Goal: Transaction & Acquisition: Purchase product/service

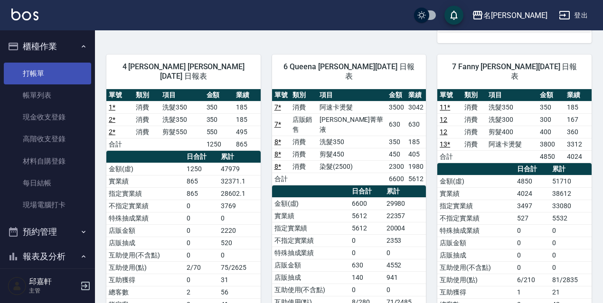
scroll to position [380, 0]
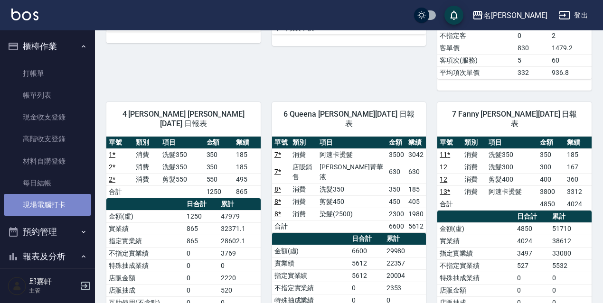
click at [60, 203] on link "現場電腦打卡" at bounding box center [47, 205] width 87 height 22
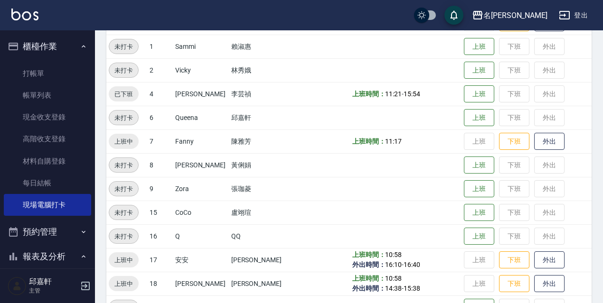
scroll to position [194, 0]
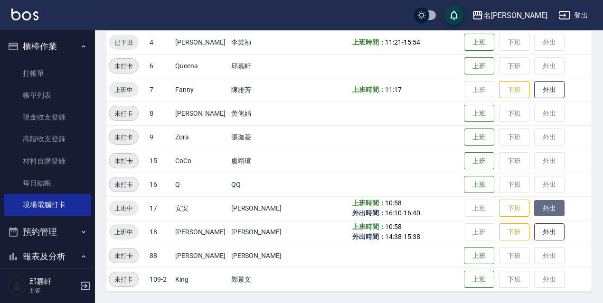
click at [534, 203] on button "外出" at bounding box center [549, 208] width 30 height 17
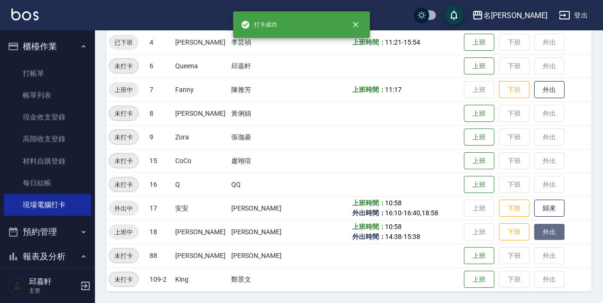
click at [551, 233] on button "外出" at bounding box center [549, 232] width 30 height 17
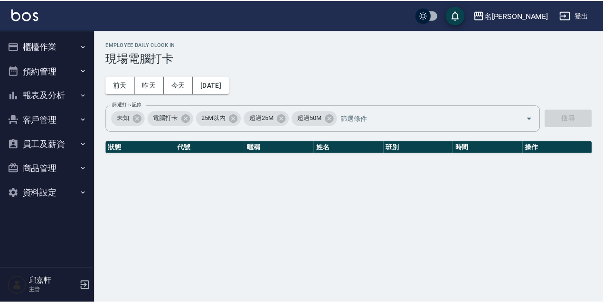
scroll to position [194, 0]
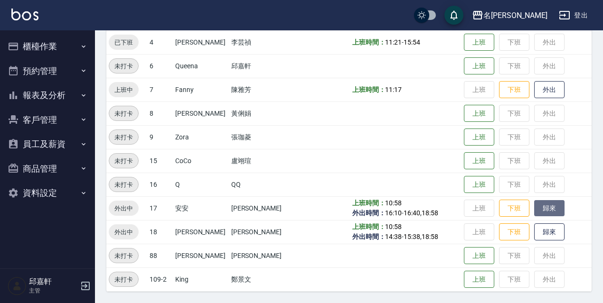
click at [538, 212] on button "歸來" at bounding box center [549, 208] width 30 height 17
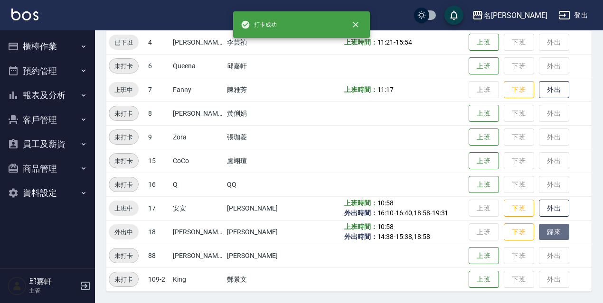
click at [544, 230] on button "歸來" at bounding box center [554, 232] width 30 height 17
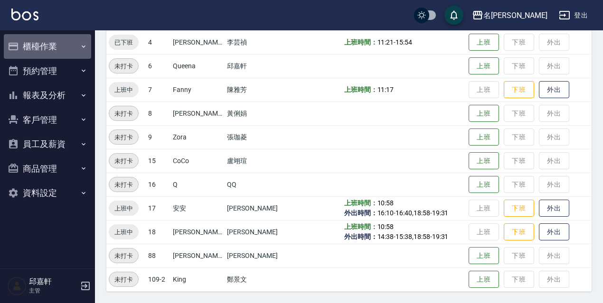
click at [81, 47] on icon "button" at bounding box center [84, 47] width 8 height 8
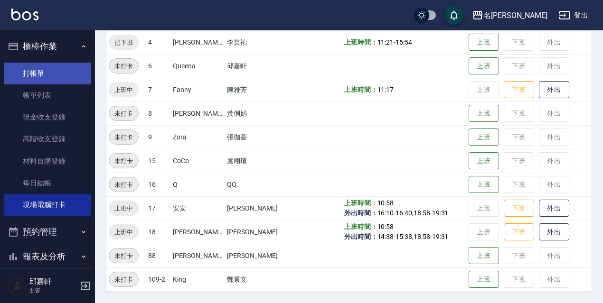
click at [71, 71] on link "打帳單" at bounding box center [47, 74] width 87 height 22
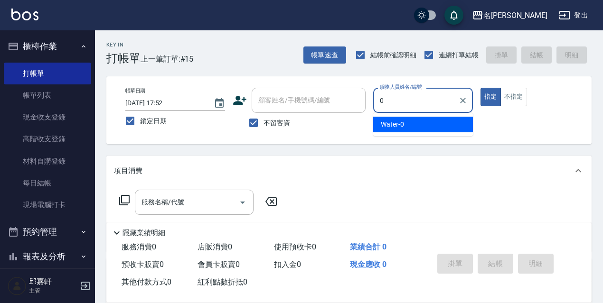
type input "Water-0"
type button "true"
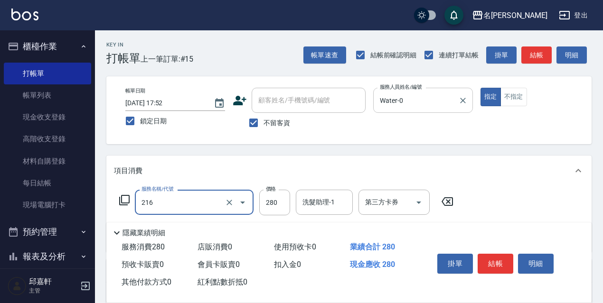
type input "洗髮卷<抵>280(216)"
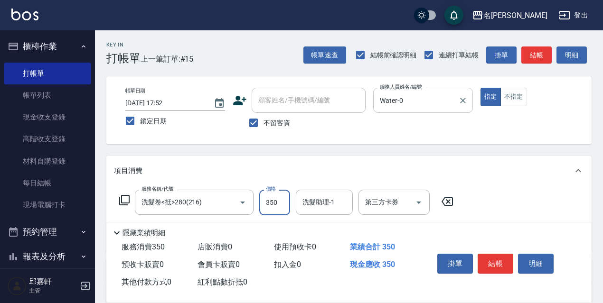
type input "350"
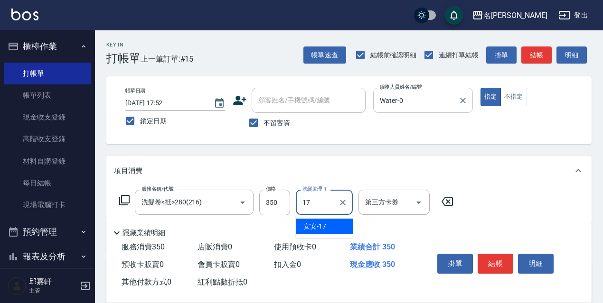
type input "安安-17"
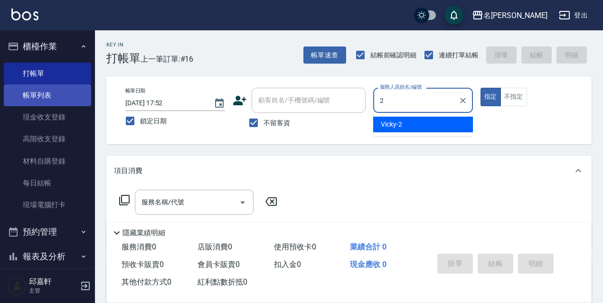
type input "Vicky-2"
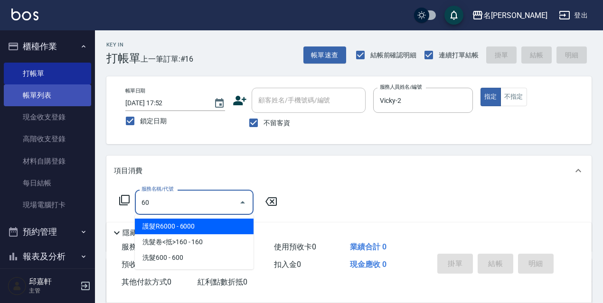
type input "6"
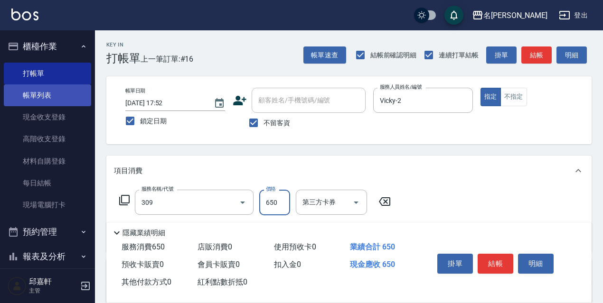
type input "剪髮650(309)"
type input "700"
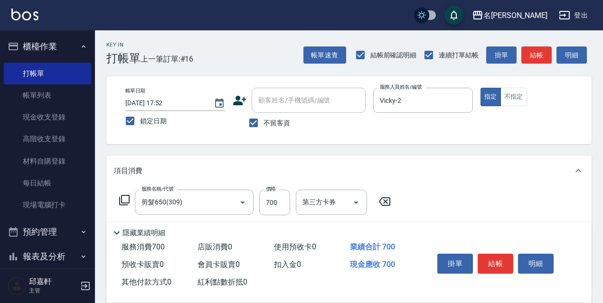
scroll to position [95, 0]
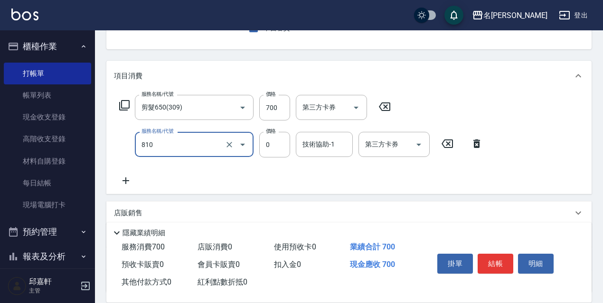
type input "結構式護髮/技術輔助(810)"
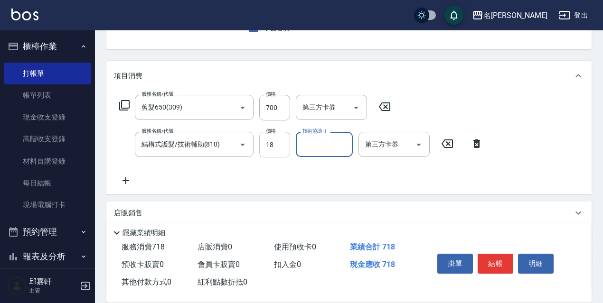
click at [281, 145] on input "18" at bounding box center [274, 145] width 31 height 26
type input "0"
type input "[PERSON_NAME]-18"
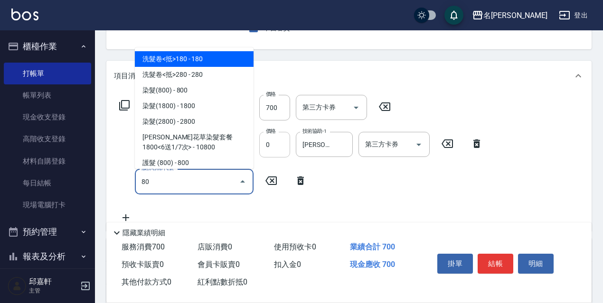
type input "8"
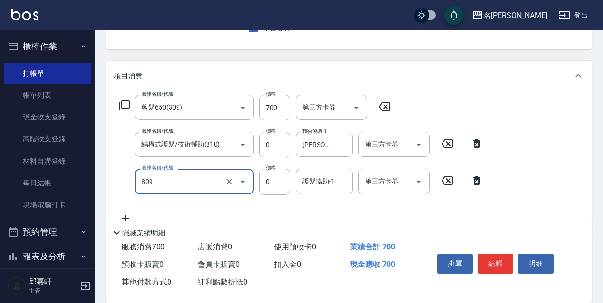
type input "保濕護髮(809)"
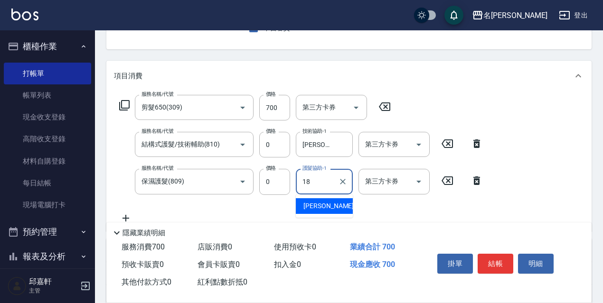
type input "[PERSON_NAME]-18"
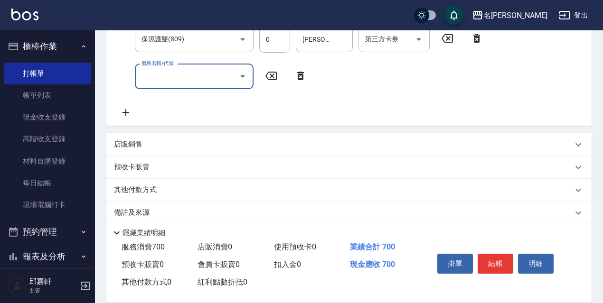
scroll to position [250, 0]
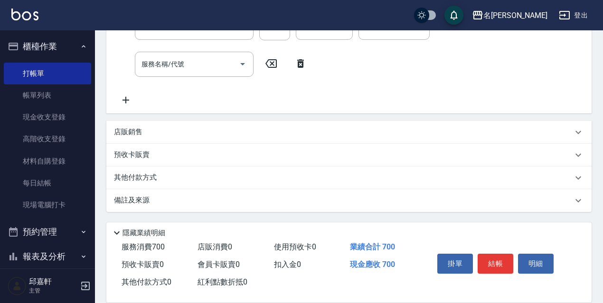
click at [194, 134] on div "店販銷售" at bounding box center [343, 132] width 458 height 10
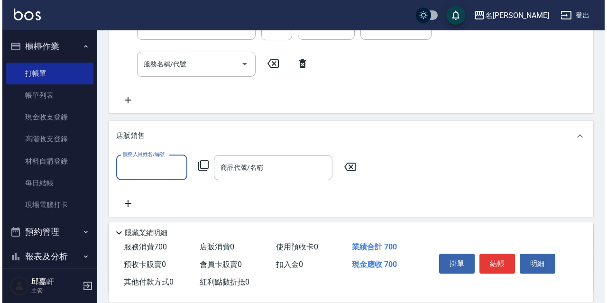
scroll to position [0, 0]
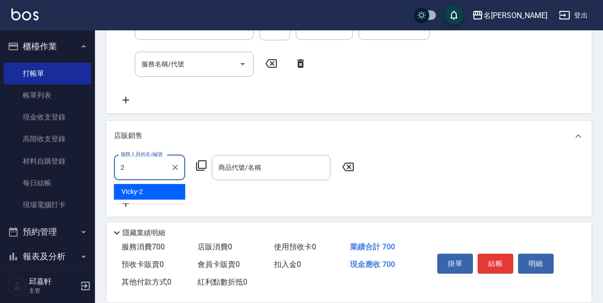
type input "Vicky-2"
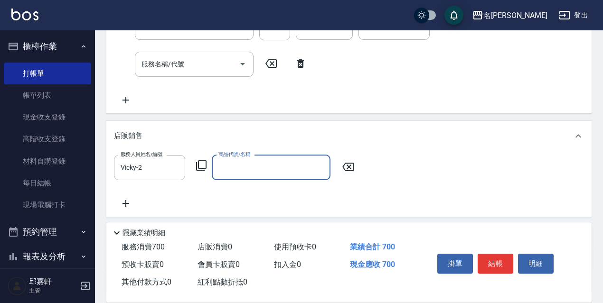
click at [200, 165] on icon at bounding box center [201, 165] width 11 height 11
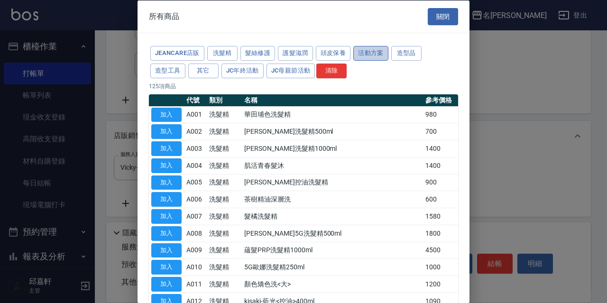
click at [383, 52] on button "活動方案" at bounding box center [371, 53] width 35 height 15
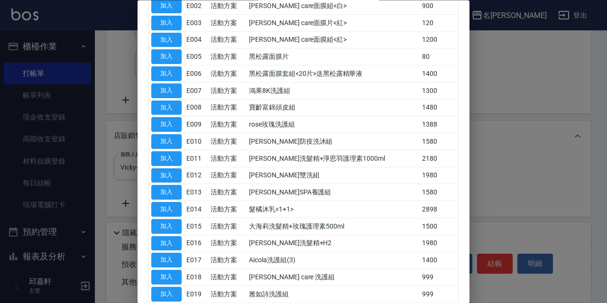
scroll to position [190, 0]
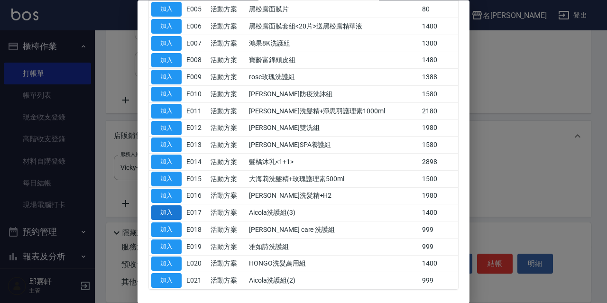
click at [175, 213] on button "加入" at bounding box center [166, 213] width 30 height 15
type input "Aicola洗護組(3)"
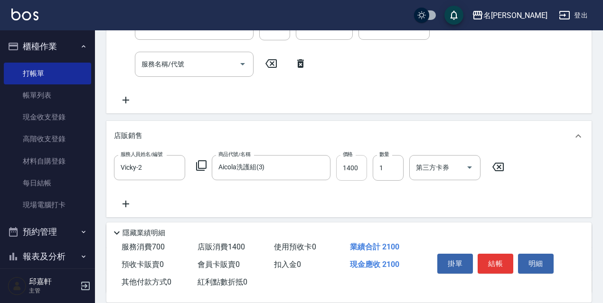
click at [345, 165] on input "1400" at bounding box center [351, 168] width 31 height 26
type input "1200"
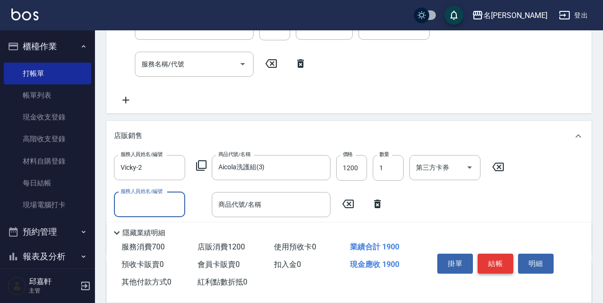
click at [493, 254] on button "結帳" at bounding box center [495, 264] width 36 height 20
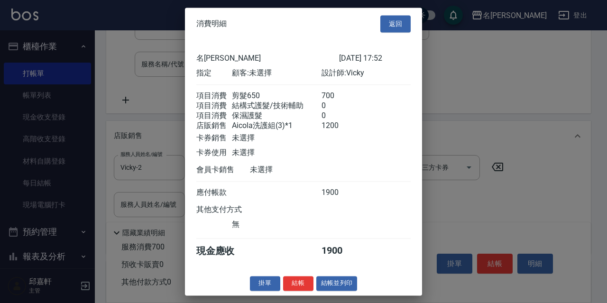
click at [305, 291] on button "結帳" at bounding box center [298, 283] width 30 height 15
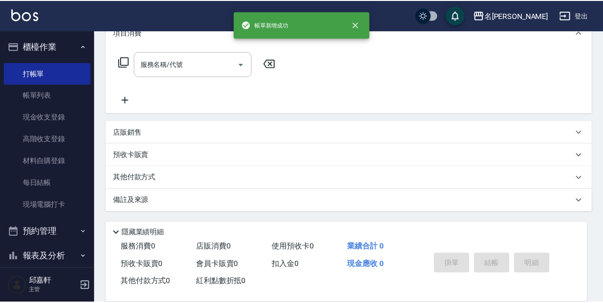
scroll to position [0, 0]
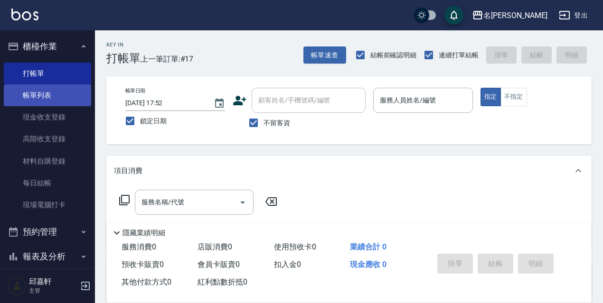
click at [37, 94] on link "帳單列表" at bounding box center [47, 95] width 87 height 22
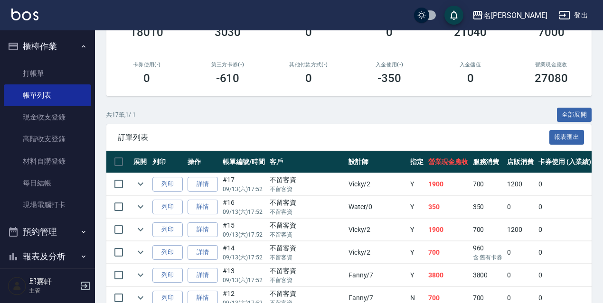
scroll to position [190, 0]
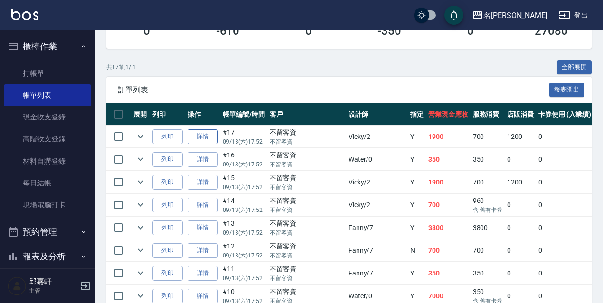
click at [205, 137] on link "詳情" at bounding box center [202, 137] width 30 height 15
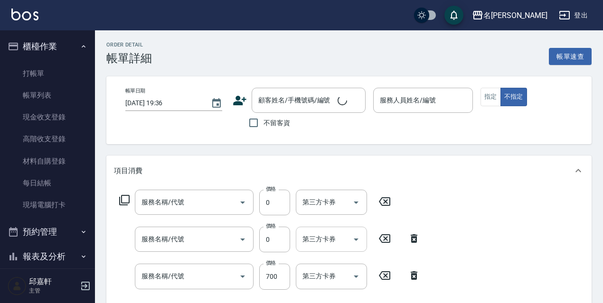
type input "[DATE] 17:52"
checkbox input "true"
type input "Vicky-2"
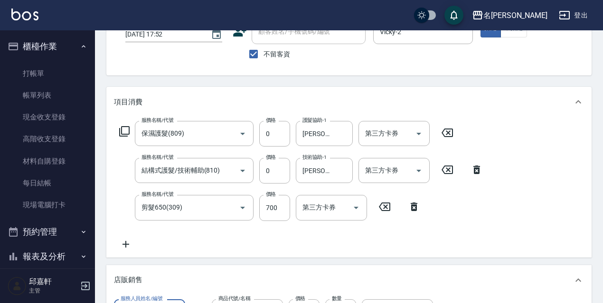
type input "保濕護髮(809)"
type input "結構式護髮/技術輔助(810)"
type input "剪髮650(309)"
type input "Aicola洗護組(3)"
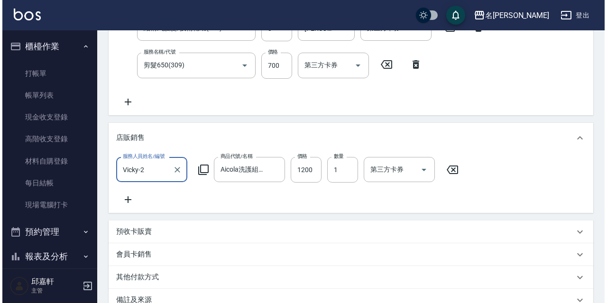
scroll to position [259, 0]
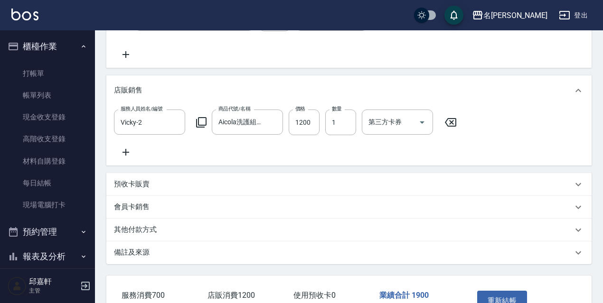
click at [204, 126] on icon at bounding box center [201, 122] width 11 height 11
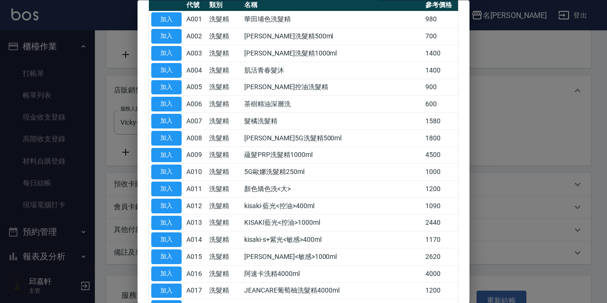
scroll to position [0, 0]
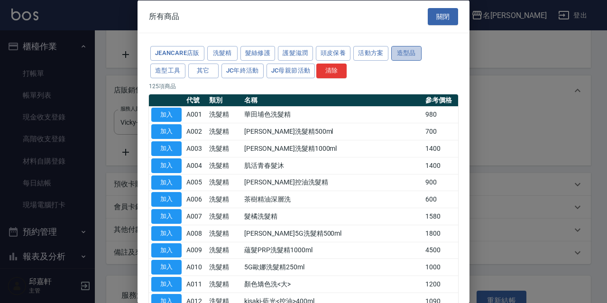
click at [400, 52] on button "造型品" at bounding box center [406, 53] width 30 height 15
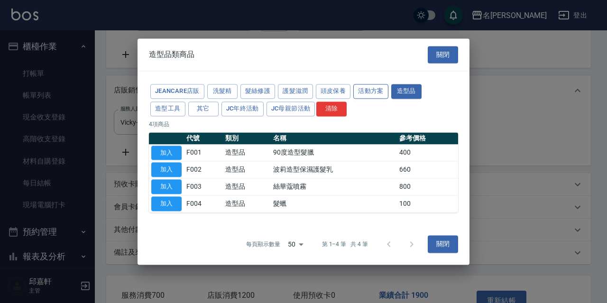
click at [368, 91] on button "活動方案" at bounding box center [371, 91] width 35 height 15
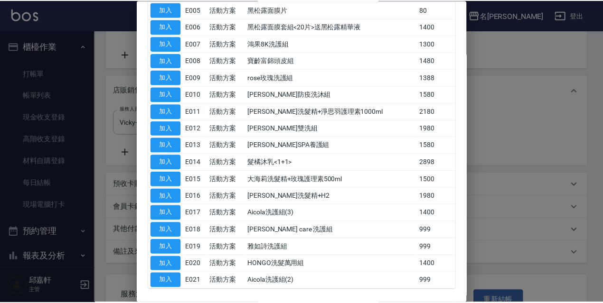
scroll to position [228, 0]
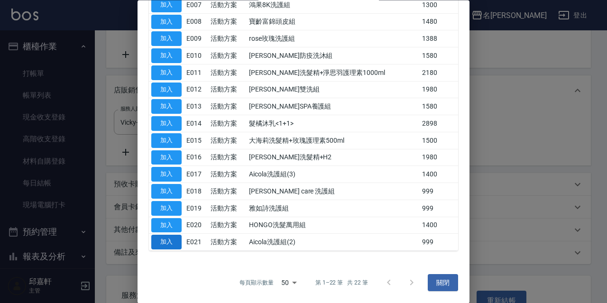
click at [166, 246] on button "加入" at bounding box center [166, 242] width 30 height 15
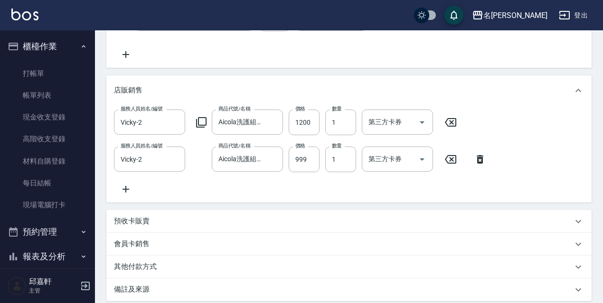
click at [446, 121] on icon at bounding box center [450, 122] width 11 height 9
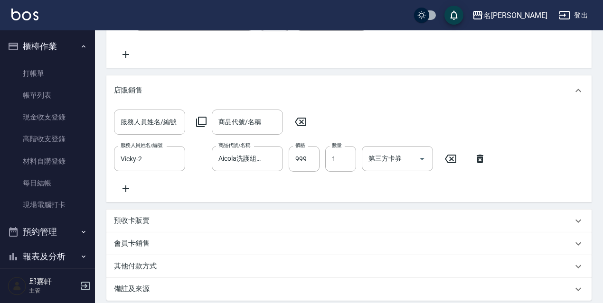
click at [307, 119] on icon at bounding box center [301, 121] width 24 height 11
click at [305, 119] on icon at bounding box center [301, 121] width 24 height 11
click at [310, 161] on input "999" at bounding box center [304, 159] width 31 height 26
click at [311, 160] on input "999" at bounding box center [304, 159] width 31 height 26
type input "1000"
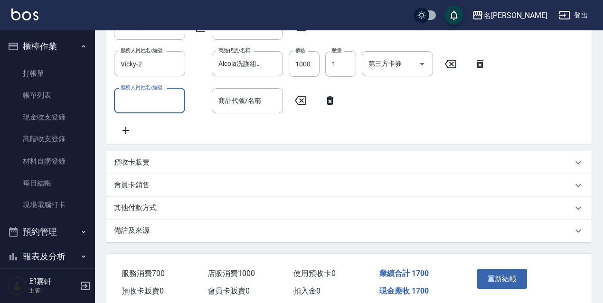
scroll to position [401, 0]
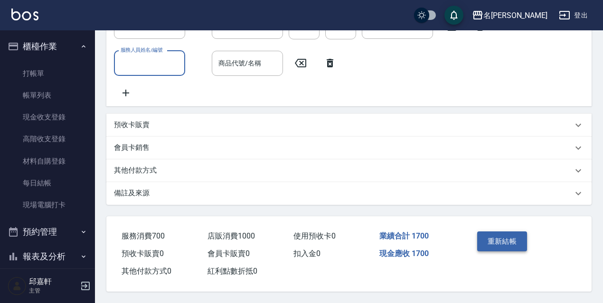
click at [500, 241] on button "重新結帳" at bounding box center [502, 242] width 50 height 20
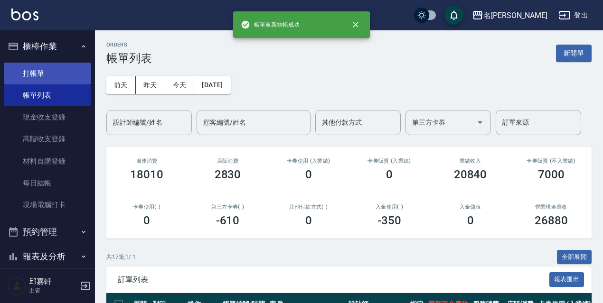
click at [34, 73] on link "打帳單" at bounding box center [47, 74] width 87 height 22
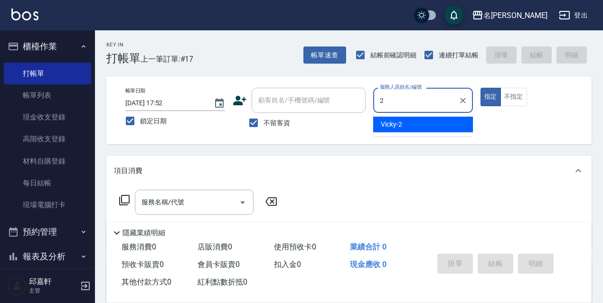
type input "Vicky-2"
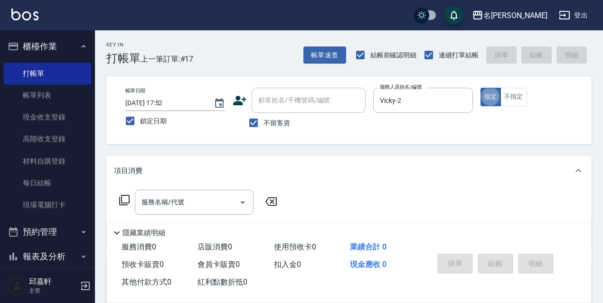
type button "true"
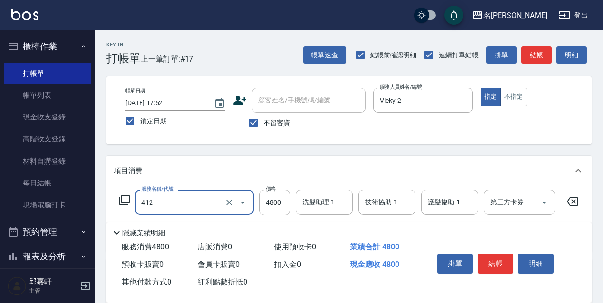
type input "阿速卡醫學燙髮(412)"
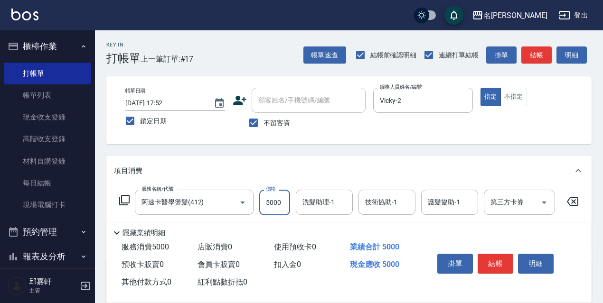
type input "5000"
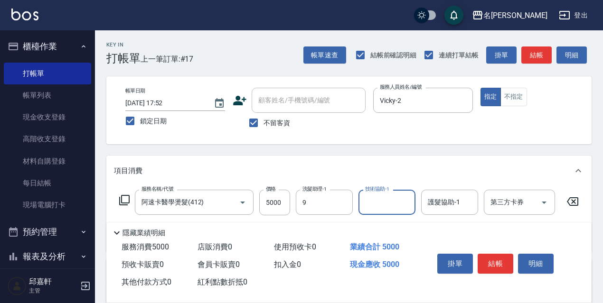
type input "Zora-9"
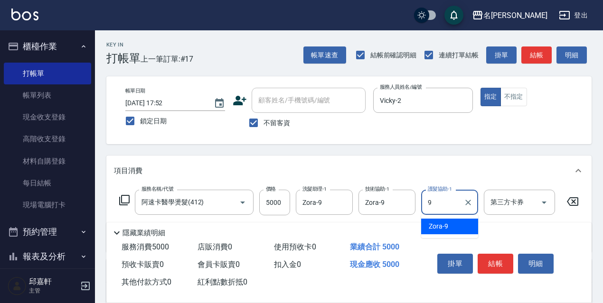
type input "Zora-9"
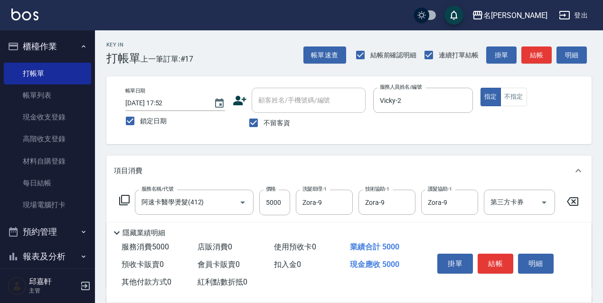
scroll to position [95, 0]
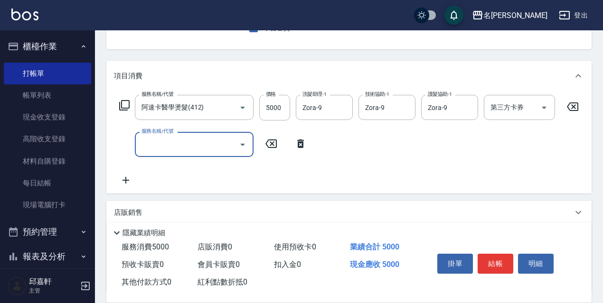
type input "4"
type input "染髮(2500)(506)"
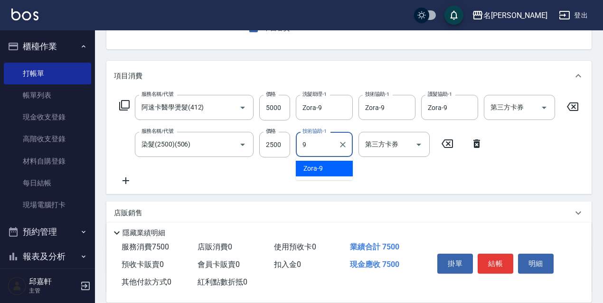
type input "Zora-9"
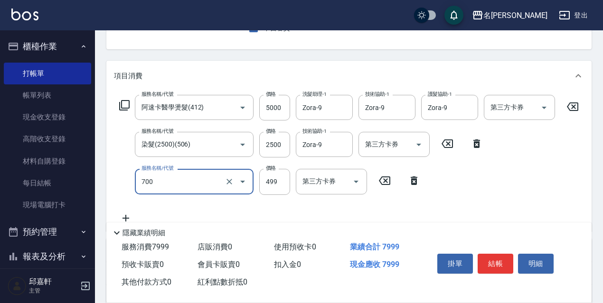
type input "頭皮隔離(700)"
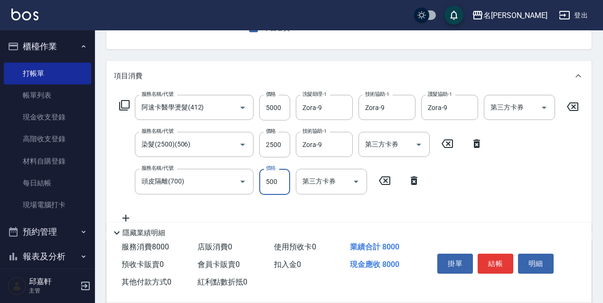
type input "500"
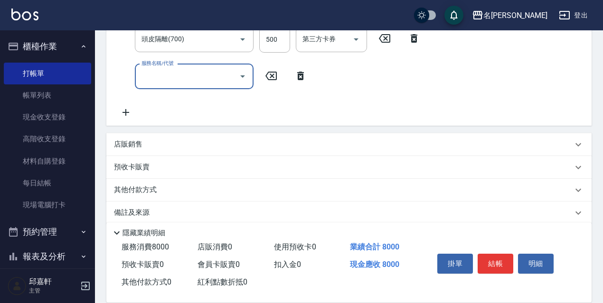
scroll to position [257, 0]
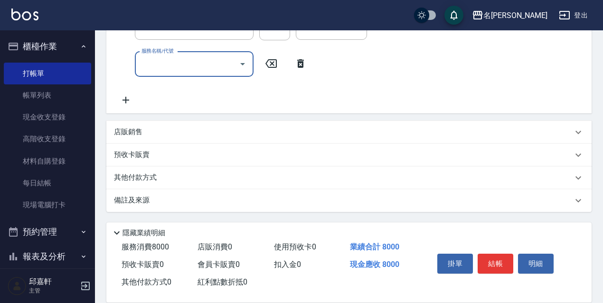
click at [139, 125] on div "店販銷售" at bounding box center [348, 132] width 485 height 23
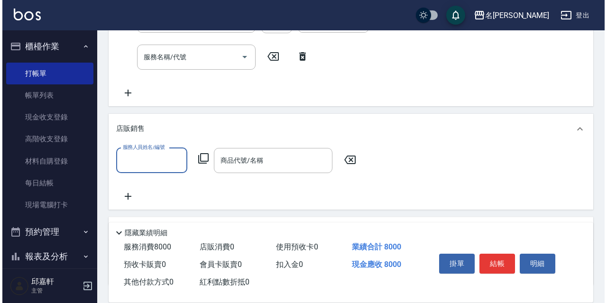
scroll to position [0, 0]
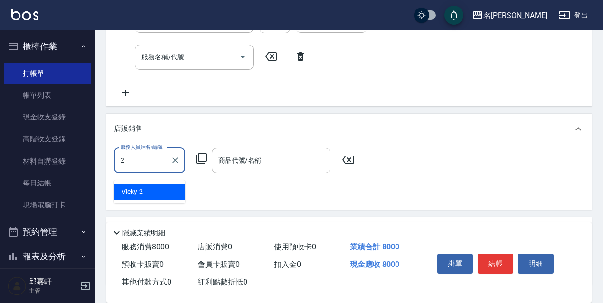
type input "Vicky-2"
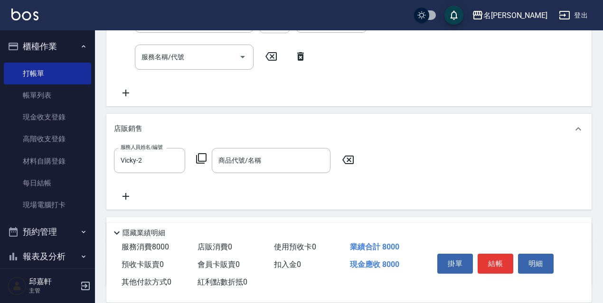
click at [197, 164] on icon at bounding box center [201, 158] width 11 height 11
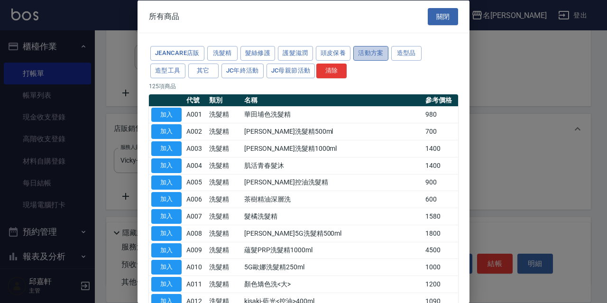
click at [385, 52] on button "活動方案" at bounding box center [371, 53] width 35 height 15
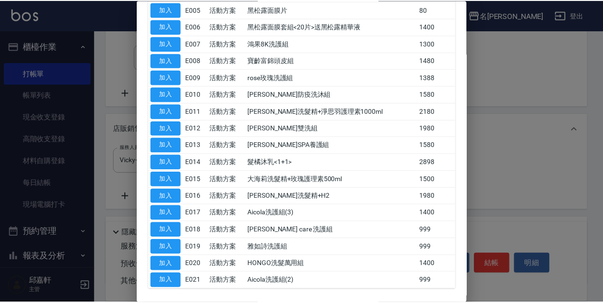
scroll to position [228, 0]
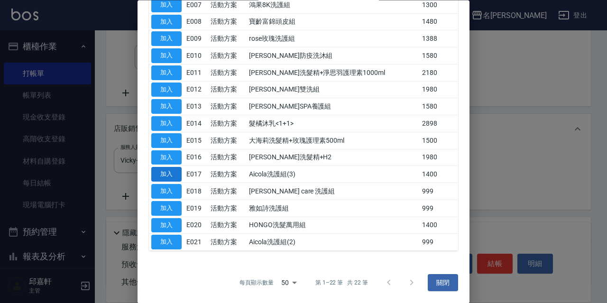
click at [167, 176] on button "加入" at bounding box center [166, 175] width 30 height 15
type input "Aicola洗護組(3)"
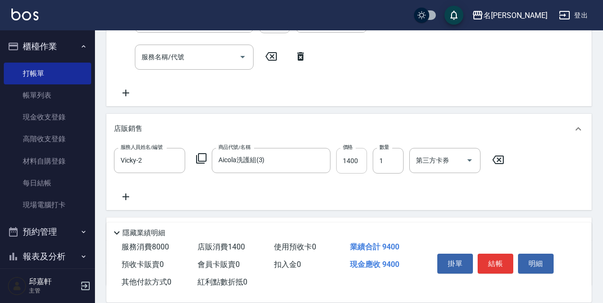
click at [352, 169] on input "1400" at bounding box center [351, 161] width 31 height 26
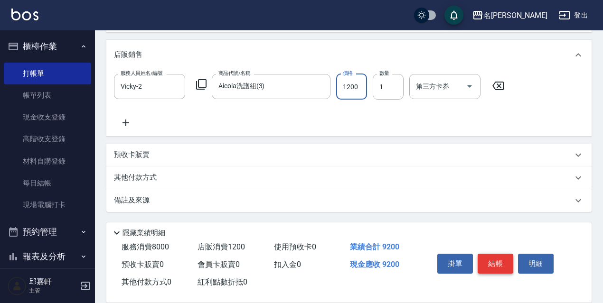
type input "1200"
click at [494, 264] on button "結帳" at bounding box center [495, 264] width 36 height 20
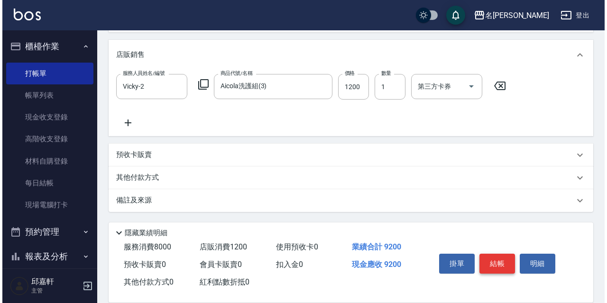
scroll to position [331, 0]
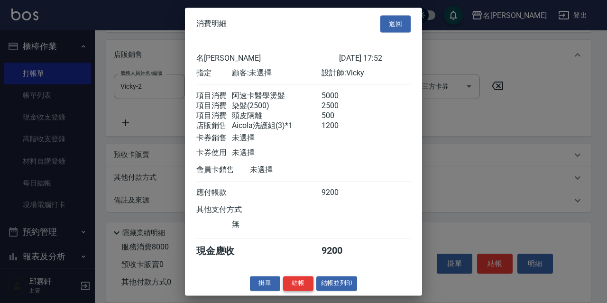
click at [300, 291] on button "結帳" at bounding box center [298, 283] width 30 height 15
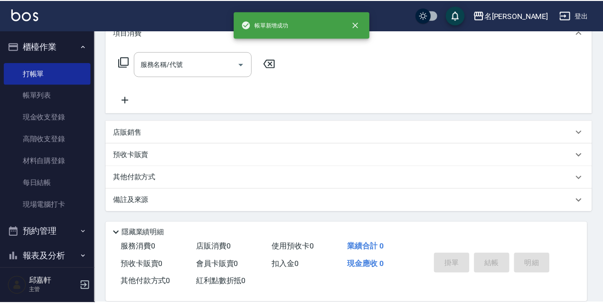
scroll to position [0, 0]
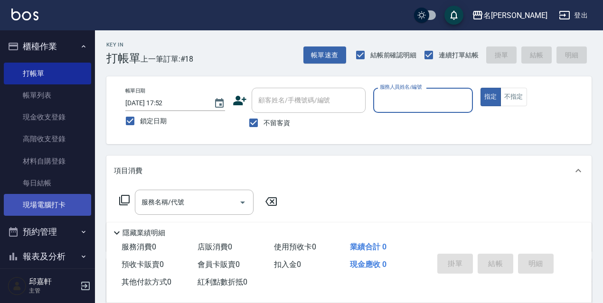
click at [55, 196] on link "現場電腦打卡" at bounding box center [47, 205] width 87 height 22
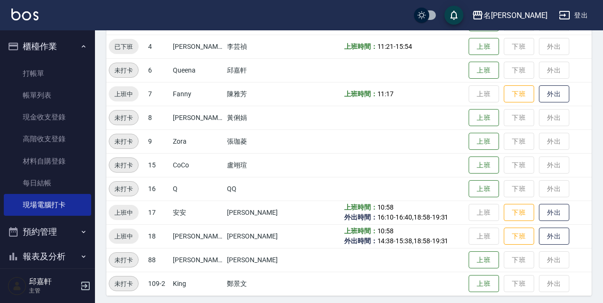
scroll to position [194, 0]
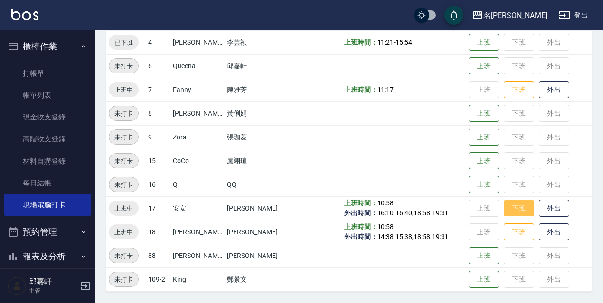
click at [509, 207] on button "下班" at bounding box center [518, 208] width 30 height 17
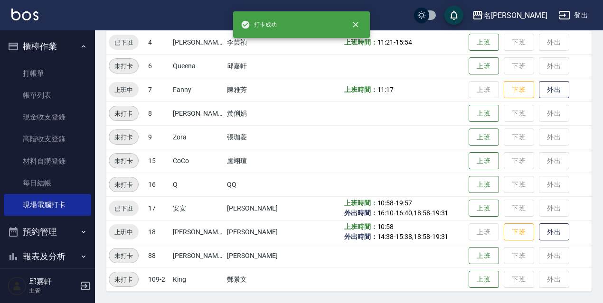
scroll to position [147, 0]
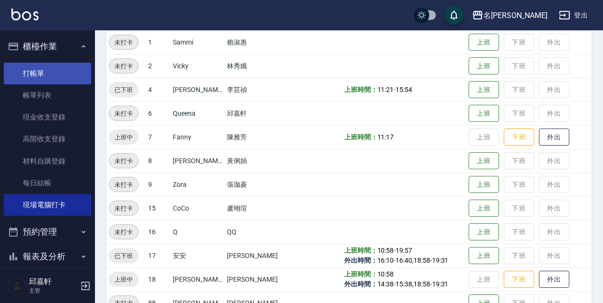
click at [54, 69] on link "打帳單" at bounding box center [47, 74] width 87 height 22
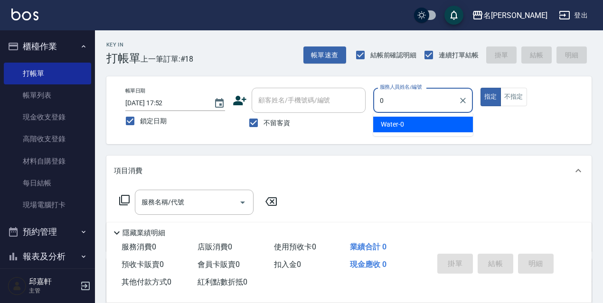
type input "Water-0"
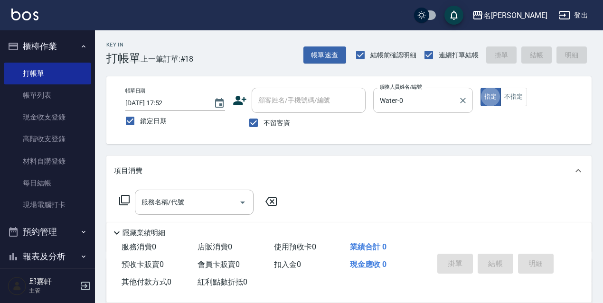
type button "true"
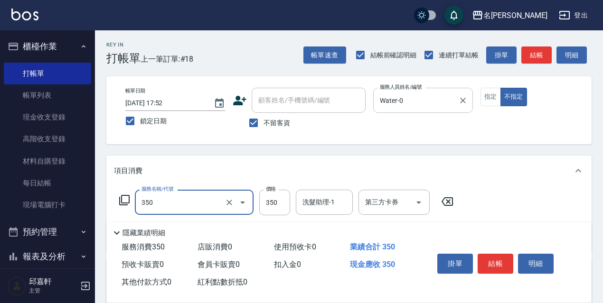
type input "洗髮350(350)"
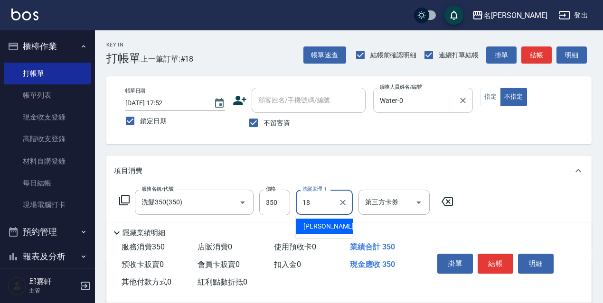
type input "[PERSON_NAME]-18"
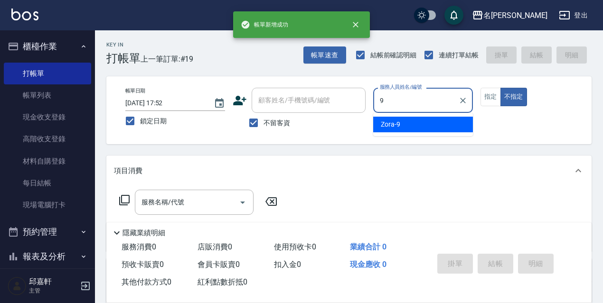
type input "Zora-9"
type button "false"
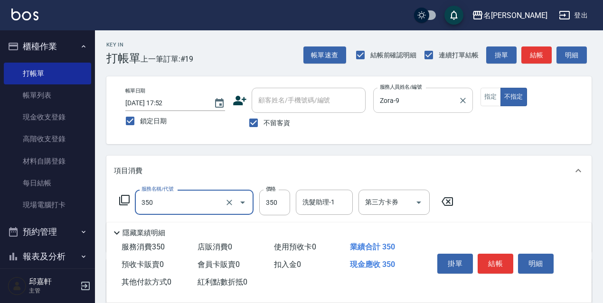
type input "洗髮350(350)"
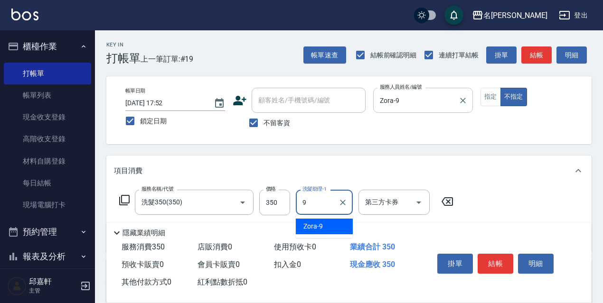
type input "Zora-9"
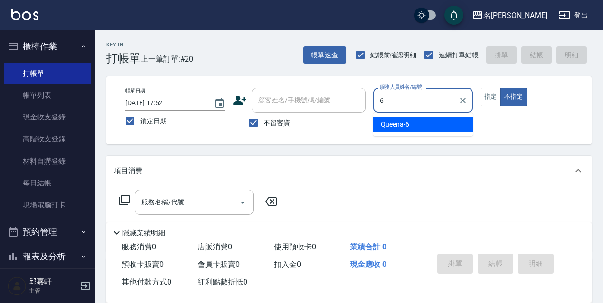
type input "Queena-6"
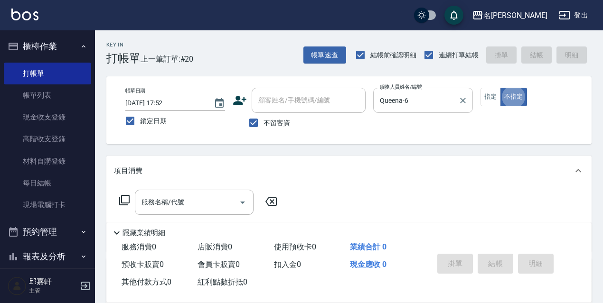
scroll to position [19, 0]
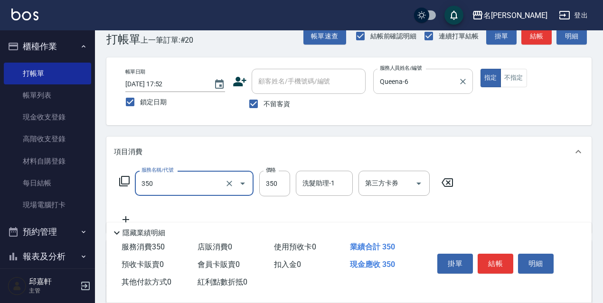
type input "洗髮350(350)"
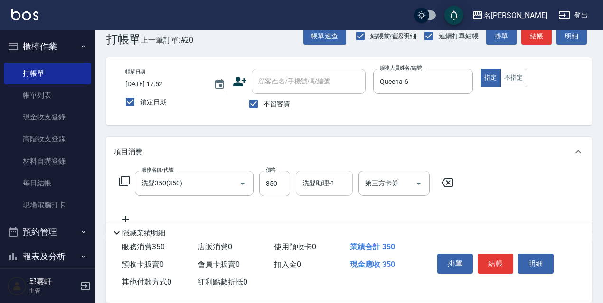
drag, startPoint x: 308, startPoint y: 167, endPoint x: 312, endPoint y: 185, distance: 18.9
click at [308, 170] on div "項目消費 服務名稱/代號 洗髮350(350) 服務名稱/代號 價格 350 價格 洗髮助理-1 洗髮助理-1 第三方卡券 第三方卡券" at bounding box center [348, 185] width 485 height 96
click at [312, 185] on input "洗髮助理-1" at bounding box center [324, 183] width 48 height 17
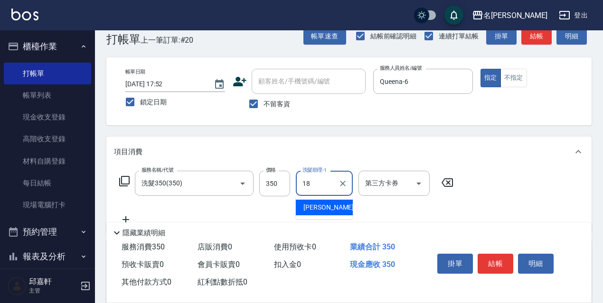
type input "[PERSON_NAME]-18"
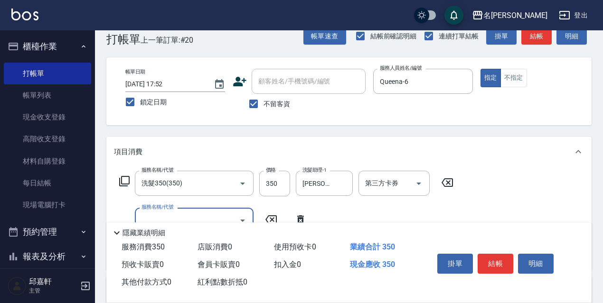
scroll to position [66, 0]
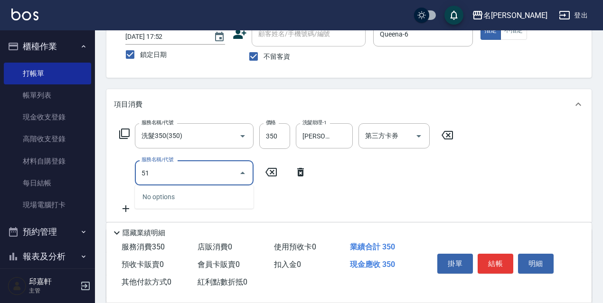
type input "5"
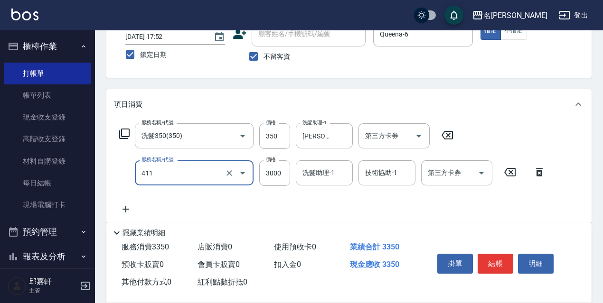
type input "阿速卡燙髮(411)"
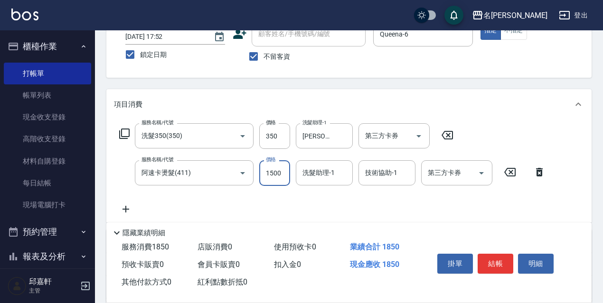
type input "1500"
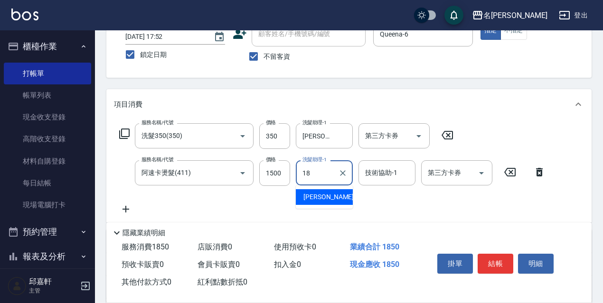
type input "[PERSON_NAME]-18"
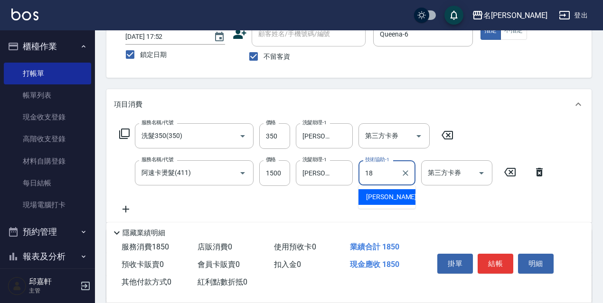
type input "[PERSON_NAME]-18"
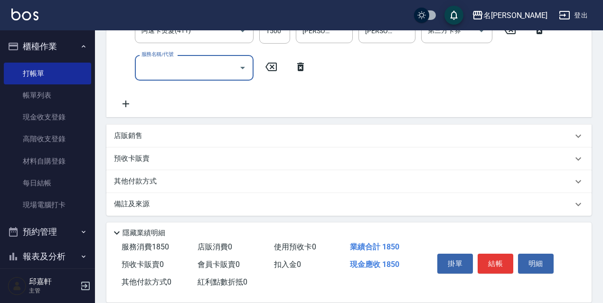
scroll to position [213, 0]
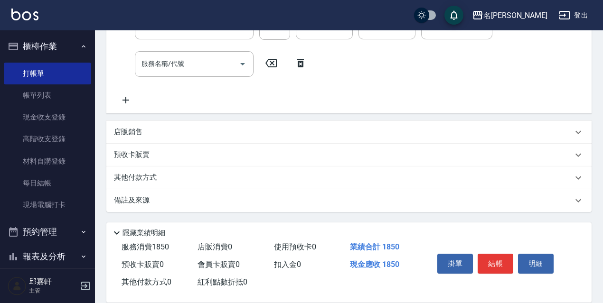
click at [208, 158] on div "預收卡販賣" at bounding box center [343, 155] width 458 height 10
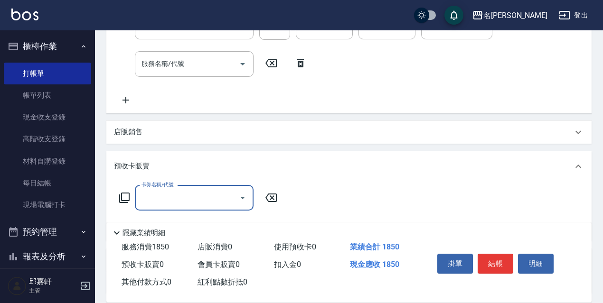
scroll to position [0, 0]
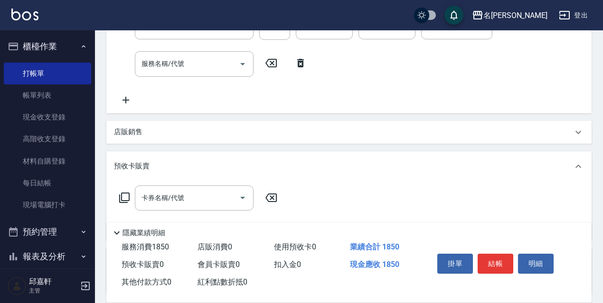
click at [130, 200] on div "卡券名稱/代號 卡券名稱/代號" at bounding box center [198, 198] width 169 height 25
click at [124, 198] on icon at bounding box center [124, 197] width 11 height 11
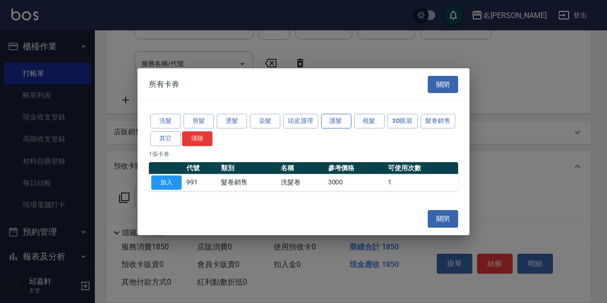
click at [340, 121] on button "護髮" at bounding box center [336, 121] width 30 height 15
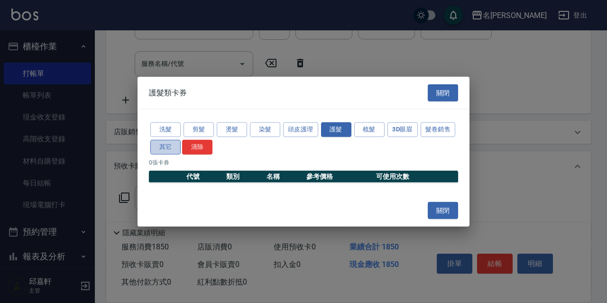
click at [162, 147] on button "其它" at bounding box center [165, 147] width 30 height 15
click at [167, 128] on button "洗髮" at bounding box center [165, 129] width 30 height 15
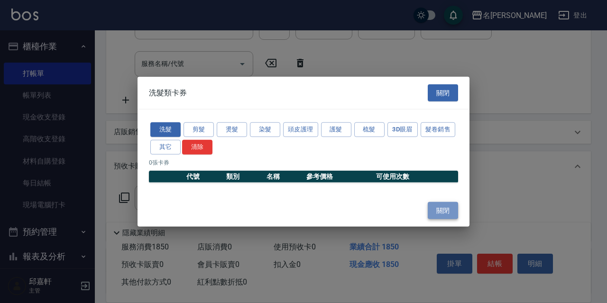
click at [449, 212] on button "關閉" at bounding box center [443, 211] width 30 height 18
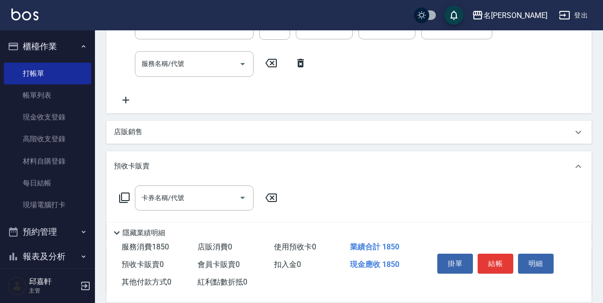
click at [124, 196] on icon at bounding box center [124, 197] width 11 height 11
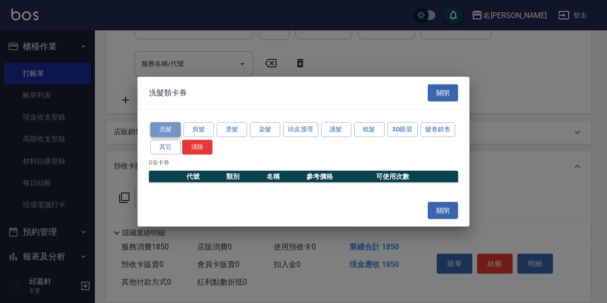
click at [161, 129] on button "洗髮" at bounding box center [165, 129] width 30 height 15
click at [199, 129] on button "剪髮" at bounding box center [199, 129] width 30 height 15
click at [227, 135] on button "燙髮" at bounding box center [232, 129] width 30 height 15
click at [270, 132] on button "染髮" at bounding box center [265, 129] width 30 height 15
click at [305, 133] on button "頭皮護理" at bounding box center [300, 129] width 35 height 15
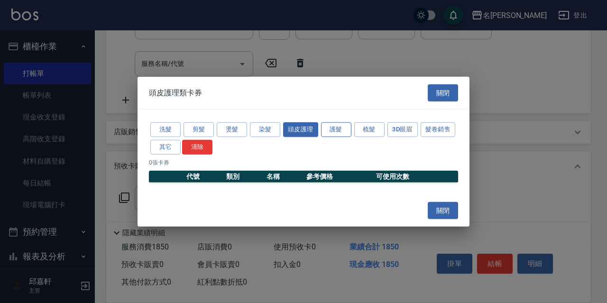
click at [338, 132] on button "護髮" at bounding box center [336, 129] width 30 height 15
click at [368, 130] on button "梳髮" at bounding box center [369, 129] width 30 height 15
click at [405, 130] on button "3D眼眉" at bounding box center [403, 129] width 30 height 15
click at [437, 130] on button "髮卷銷售" at bounding box center [438, 129] width 35 height 15
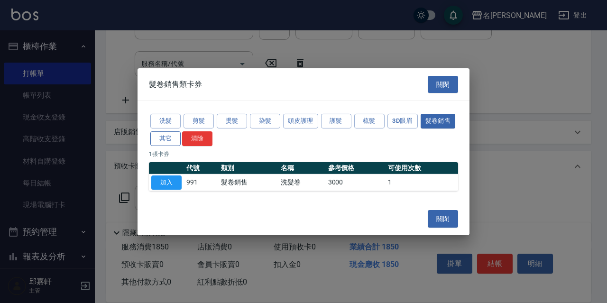
click at [158, 142] on button "其它" at bounding box center [165, 138] width 30 height 15
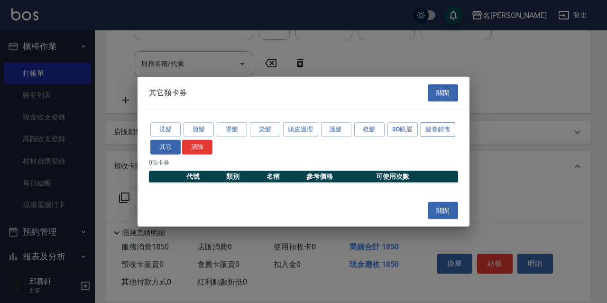
click at [434, 128] on button "髮卷銷售" at bounding box center [438, 129] width 35 height 15
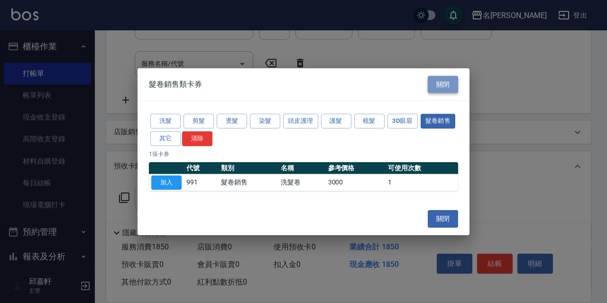
click at [442, 80] on button "關閉" at bounding box center [443, 84] width 30 height 18
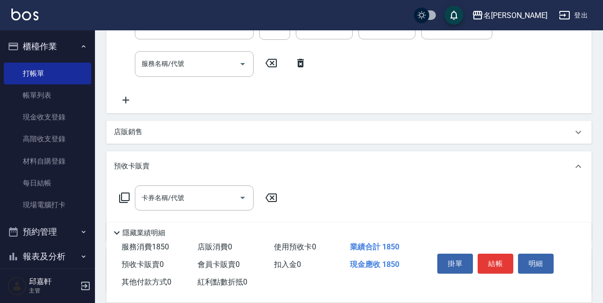
click at [568, 162] on div "預收卡販賣" at bounding box center [343, 166] width 458 height 10
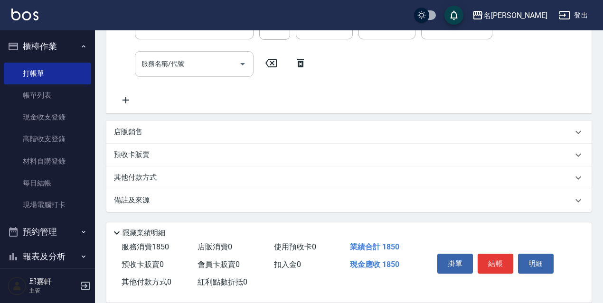
click at [234, 73] on div "服務名稱/代號" at bounding box center [194, 63] width 119 height 25
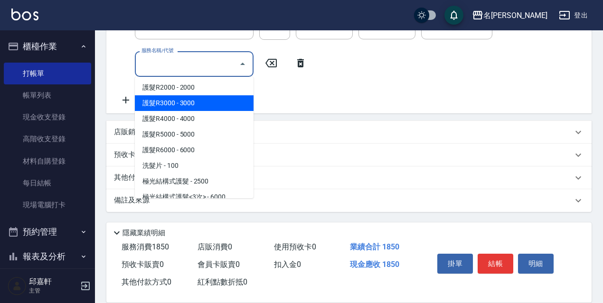
scroll to position [142, 0]
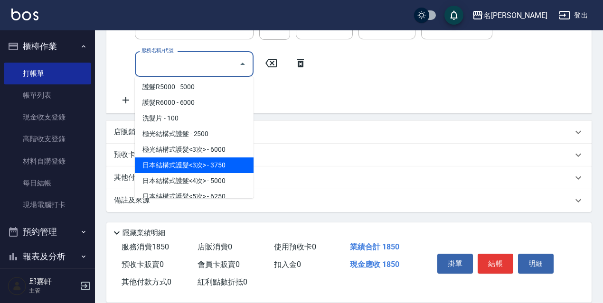
click at [227, 170] on span "日本結構式護髮<3次> - 3750" at bounding box center [194, 166] width 119 height 16
type input "日本結構式護髮<3次>(112)"
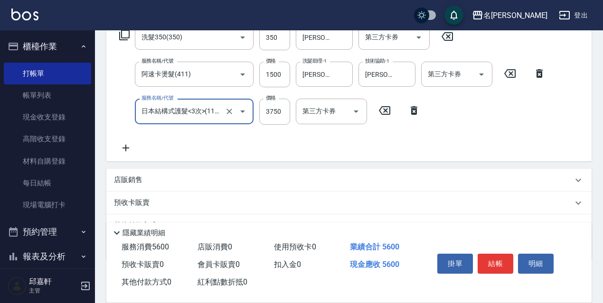
scroll to position [118, 0]
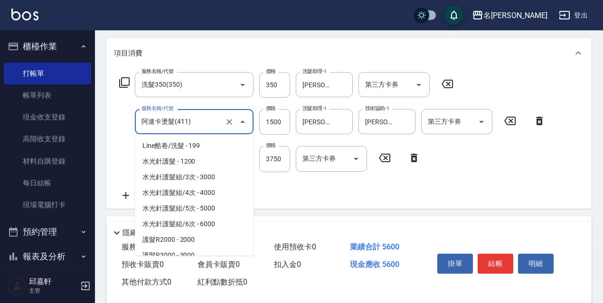
click at [212, 124] on input "阿速卡燙髮(411)" at bounding box center [181, 121] width 84 height 17
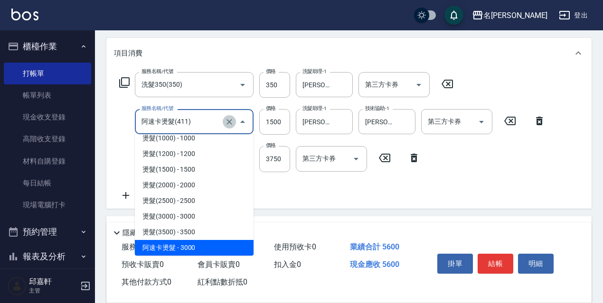
click at [229, 122] on icon "Clear" at bounding box center [229, 122] width 6 height 6
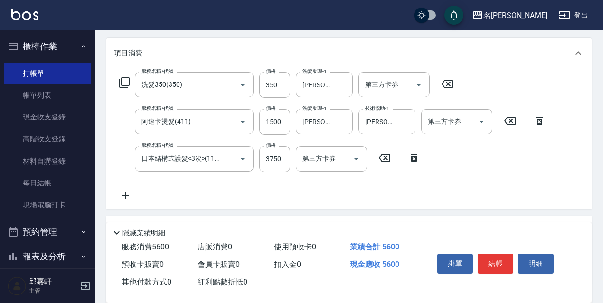
click at [544, 123] on icon at bounding box center [539, 120] width 24 height 11
type input "日本結構式護髮<3次>(112)"
type input "3750"
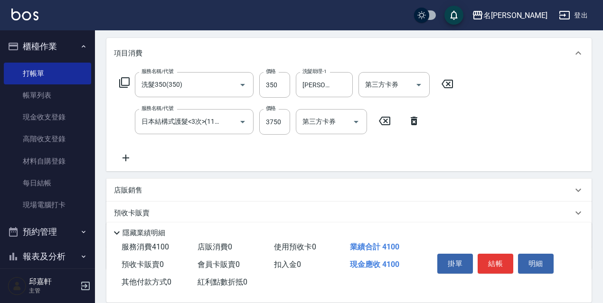
click at [130, 87] on div "服務名稱/代號 洗髮350(350) 服務名稱/代號 價格 350 價格 洗髮助理-1 [PERSON_NAME]-18 洗髮助理-1 第三方卡券 第三方卡券" at bounding box center [286, 85] width 345 height 26
click at [122, 86] on icon at bounding box center [124, 82] width 11 height 11
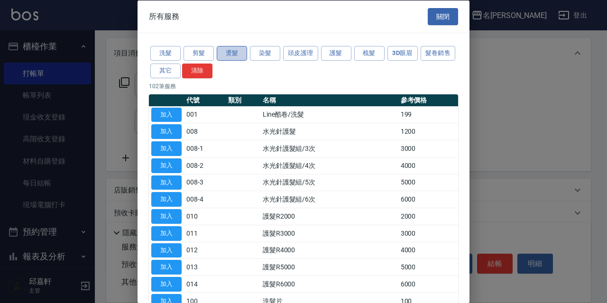
click at [232, 54] on button "燙髮" at bounding box center [232, 53] width 30 height 15
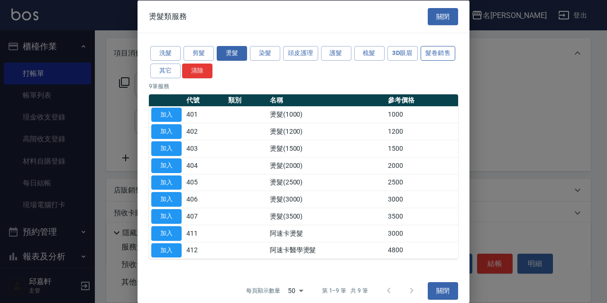
click at [421, 61] on button "髮卷銷售" at bounding box center [438, 53] width 35 height 15
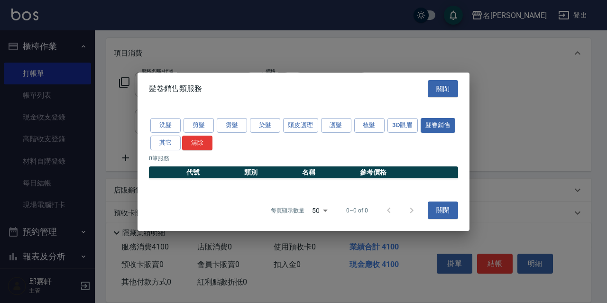
click at [219, 73] on div "髮卷銷售類服務 關閉" at bounding box center [304, 88] width 332 height 33
click at [448, 85] on button "關閉" at bounding box center [443, 89] width 30 height 18
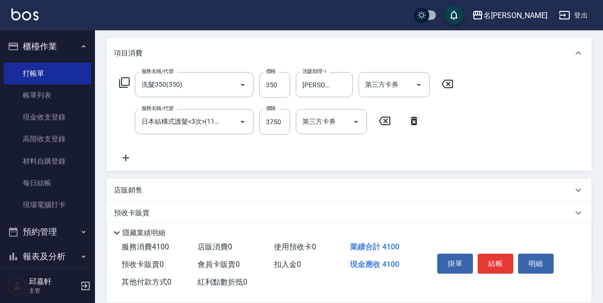
click at [130, 158] on icon at bounding box center [126, 157] width 24 height 11
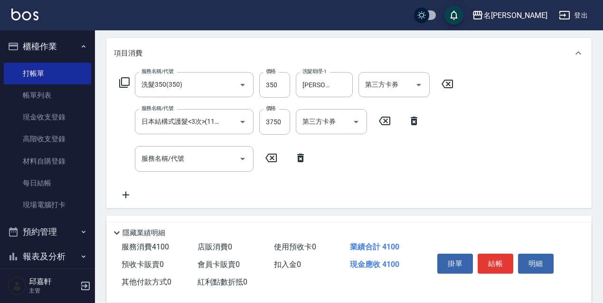
click at [125, 82] on icon at bounding box center [124, 82] width 11 height 11
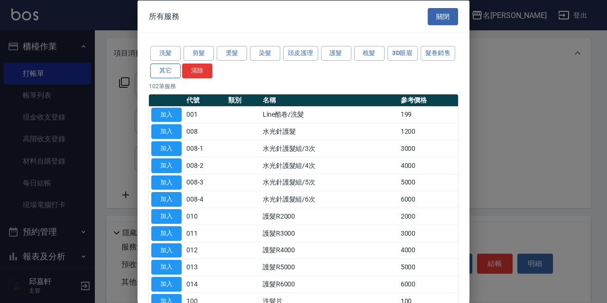
click at [181, 73] on button "其它" at bounding box center [165, 70] width 30 height 15
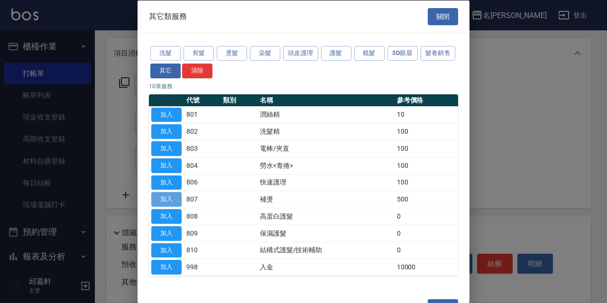
click at [171, 199] on button "加入" at bounding box center [166, 199] width 30 height 15
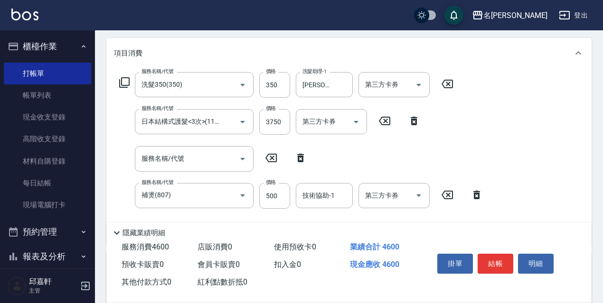
click at [303, 155] on icon at bounding box center [300, 158] width 7 height 9
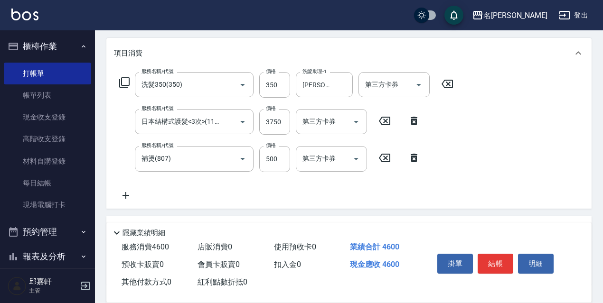
type input "補燙(807)"
click at [279, 164] on input "500" at bounding box center [274, 159] width 31 height 26
type input "1500"
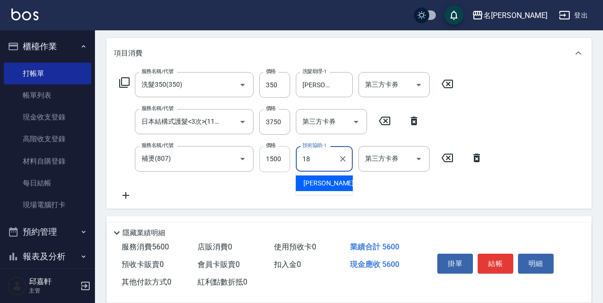
type input "[PERSON_NAME]-18"
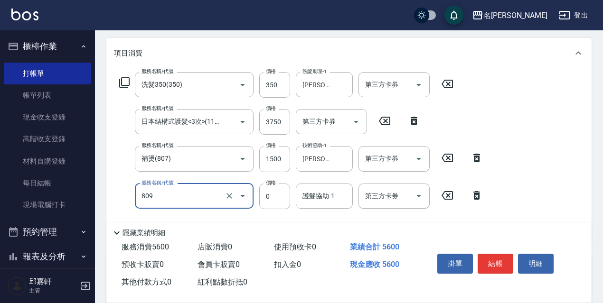
type input "保濕護髮(809)"
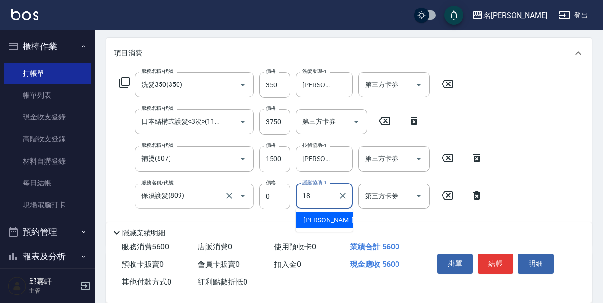
type input "[PERSON_NAME]-18"
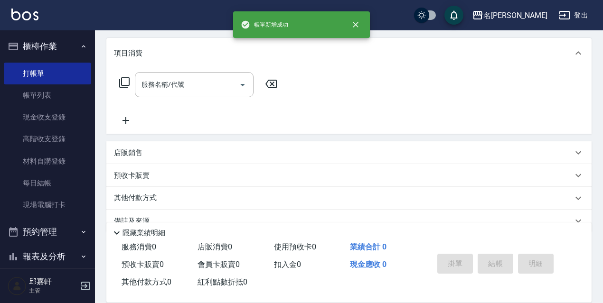
scroll to position [0, 0]
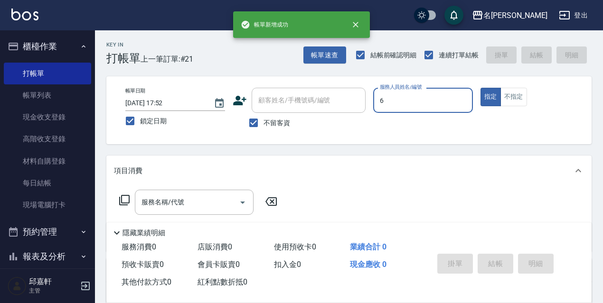
type input "Queena-6"
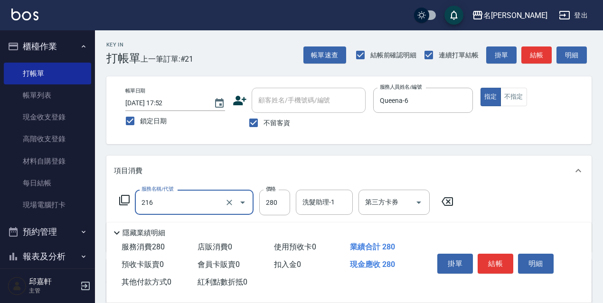
type input "洗髮卷<抵>280(216)"
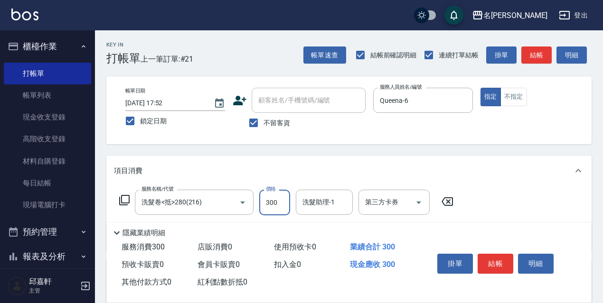
type input "300"
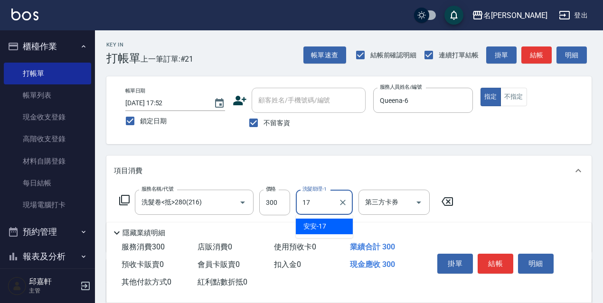
type input "安安-17"
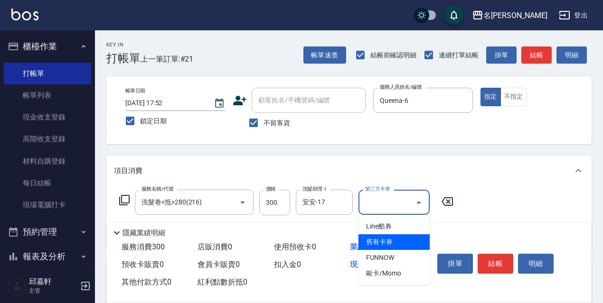
type input "舊有卡券"
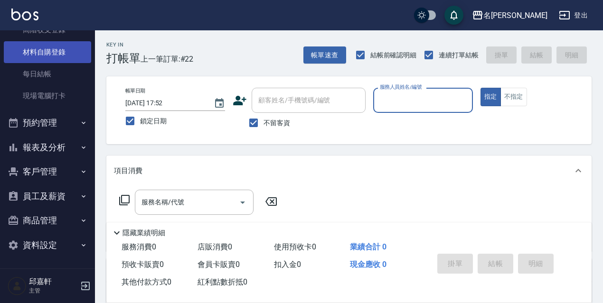
scroll to position [14, 0]
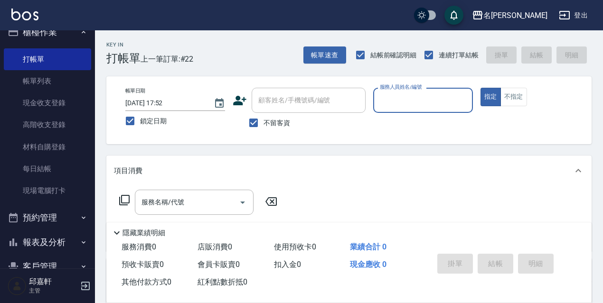
click at [43, 239] on button "報表及分析" at bounding box center [47, 242] width 87 height 25
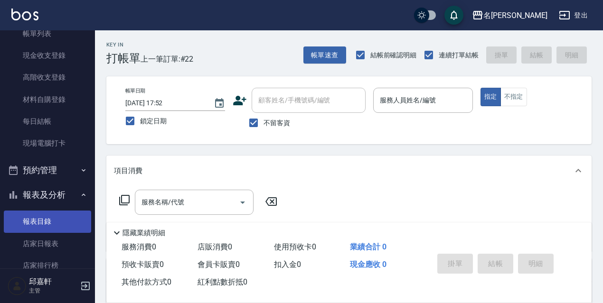
scroll to position [157, 0]
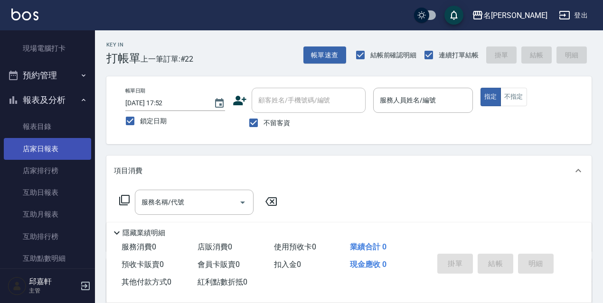
click at [39, 148] on link "店家日報表" at bounding box center [47, 149] width 87 height 22
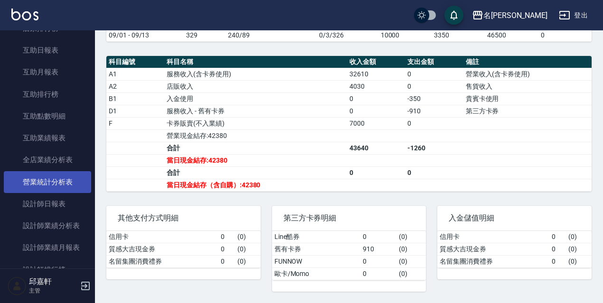
scroll to position [394, 0]
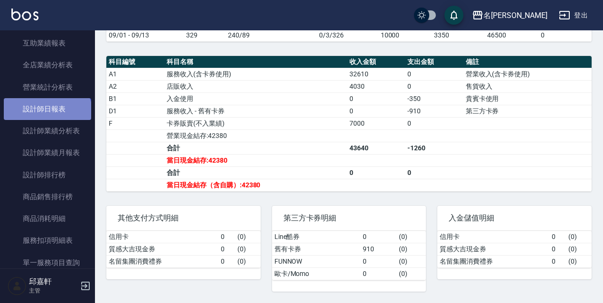
click at [46, 115] on link "設計師日報表" at bounding box center [47, 109] width 87 height 22
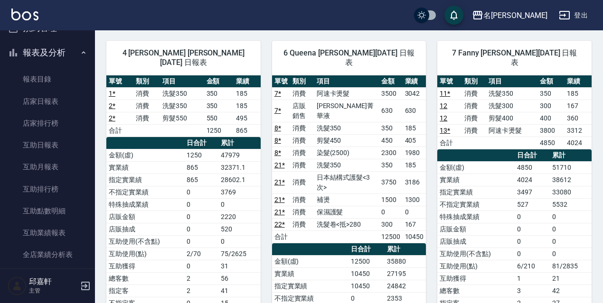
scroll to position [157, 0]
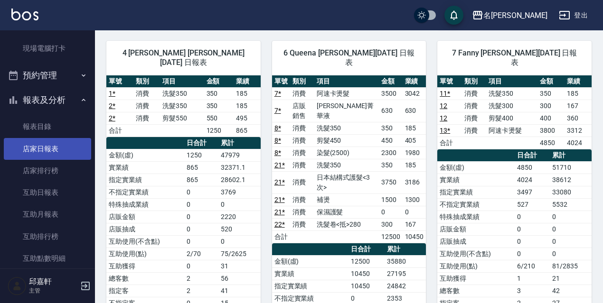
click at [60, 151] on link "店家日報表" at bounding box center [47, 149] width 87 height 22
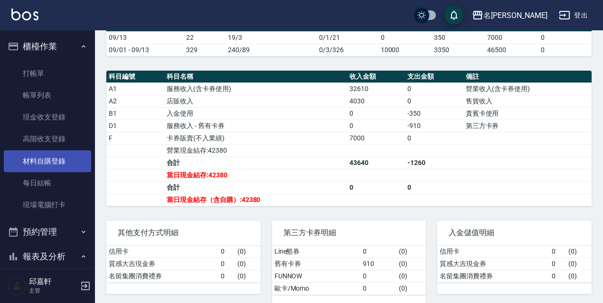
scroll to position [190, 0]
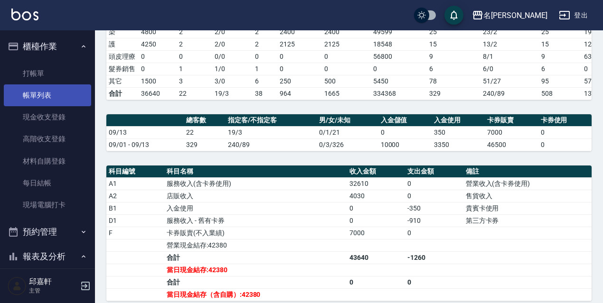
click at [61, 96] on link "帳單列表" at bounding box center [47, 95] width 87 height 22
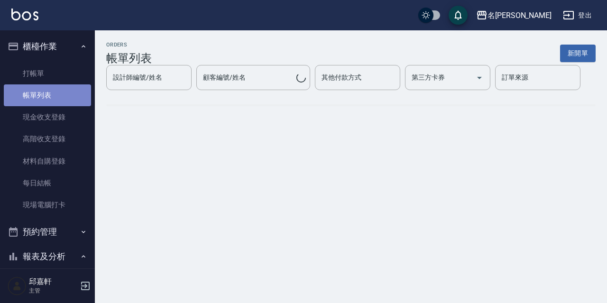
click at [63, 101] on link "帳單列表" at bounding box center [47, 95] width 87 height 22
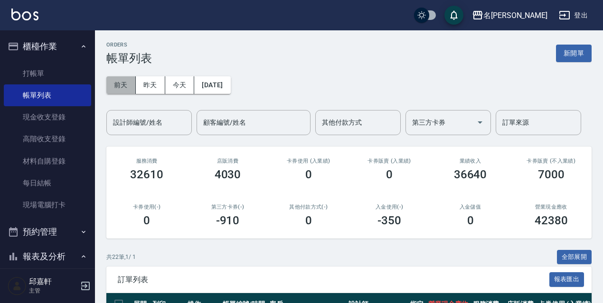
click at [134, 87] on button "前天" at bounding box center [120, 85] width 29 height 18
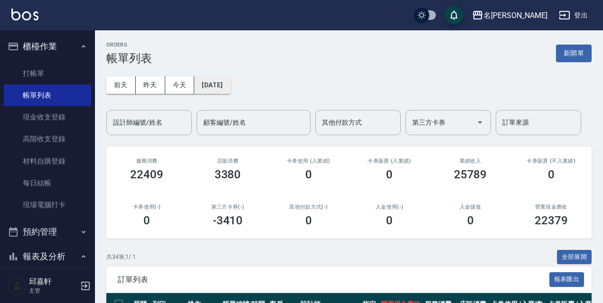
click at [222, 85] on button "[DATE]" at bounding box center [212, 85] width 36 height 18
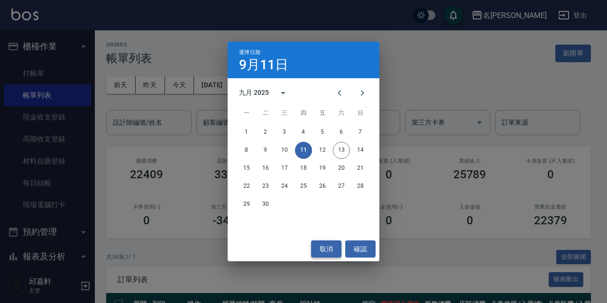
click at [319, 249] on button "取消" at bounding box center [326, 250] width 30 height 18
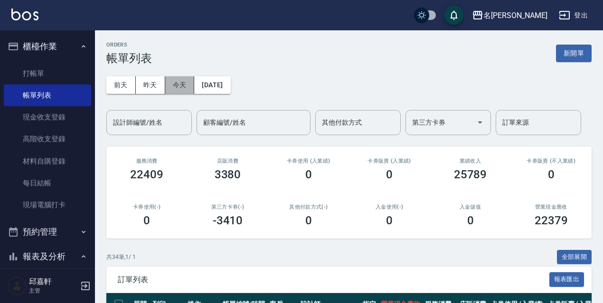
click at [186, 85] on button "今天" at bounding box center [179, 85] width 29 height 18
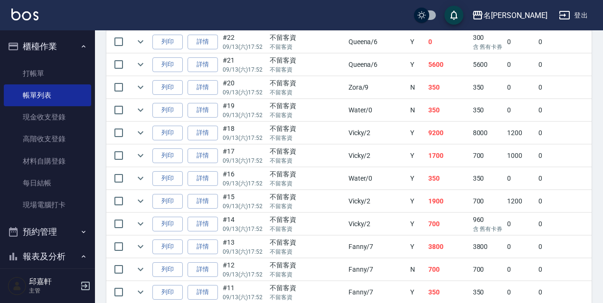
scroll to position [47, 0]
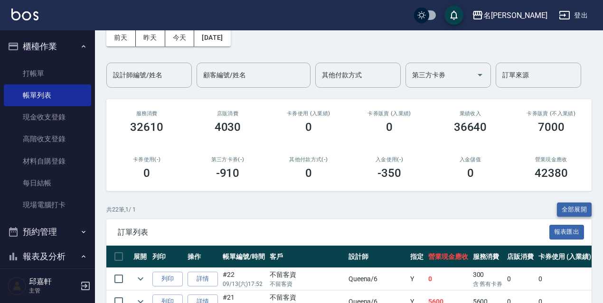
drag, startPoint x: 584, startPoint y: 210, endPoint x: 607, endPoint y: 97, distance: 114.8
click at [584, 209] on button "全部展開" at bounding box center [574, 210] width 35 height 15
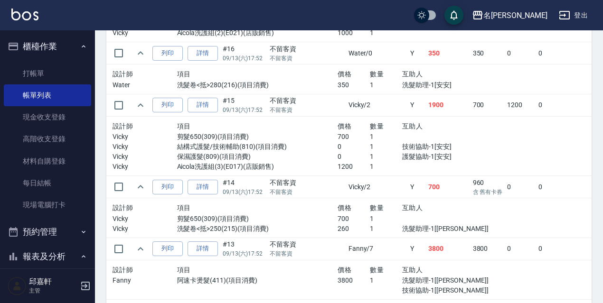
scroll to position [1439, 0]
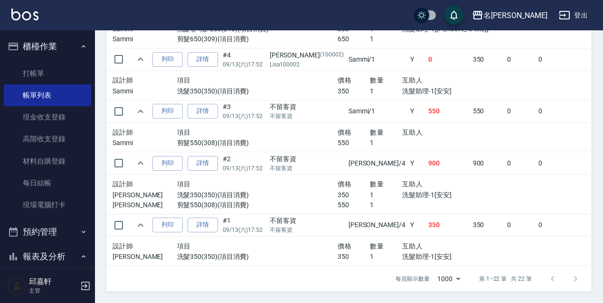
click at [504, 153] on td "0" at bounding box center [519, 163] width 31 height 22
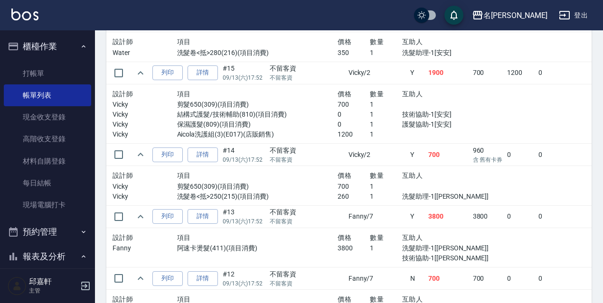
scroll to position [680, 0]
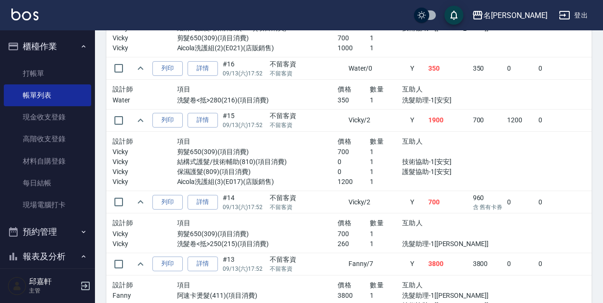
click at [209, 60] on td "詳情" at bounding box center [202, 68] width 35 height 22
click at [209, 66] on link "詳情" at bounding box center [202, 68] width 30 height 15
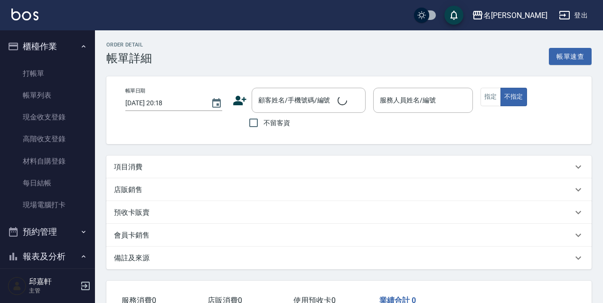
type input "[DATE] 17:52"
checkbox input "true"
type input "Water-0"
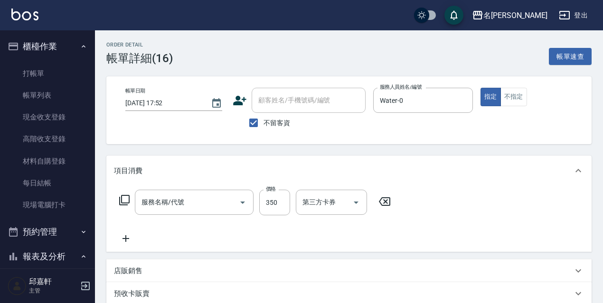
type input "洗髮卷<抵>280(216)"
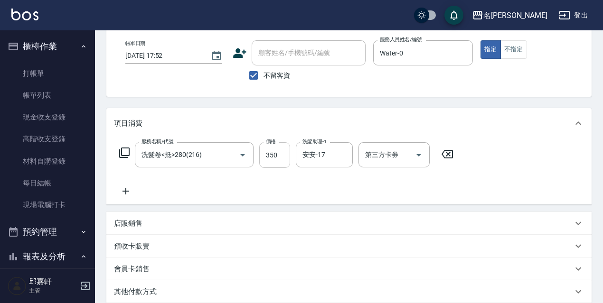
click at [271, 146] on input "350" at bounding box center [274, 155] width 31 height 26
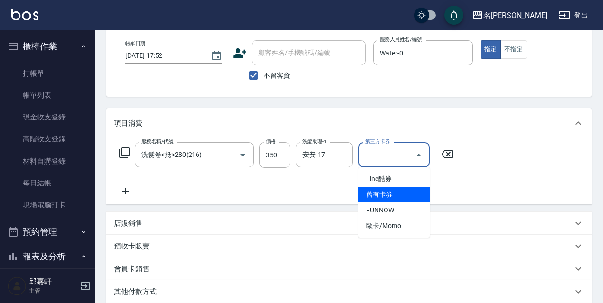
type input "舊有卡券"
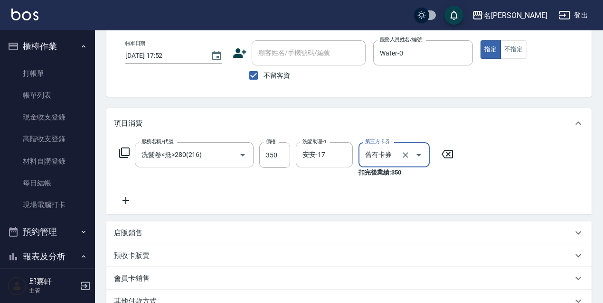
scroll to position [182, 0]
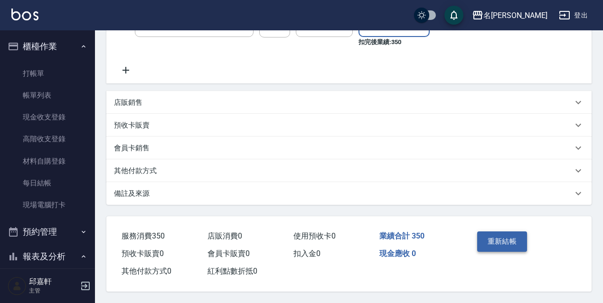
click at [493, 239] on button "重新結帳" at bounding box center [502, 242] width 50 height 20
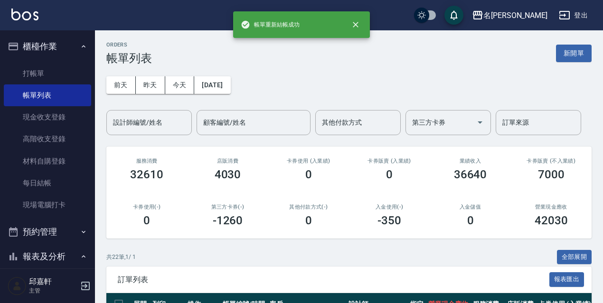
scroll to position [142, 0]
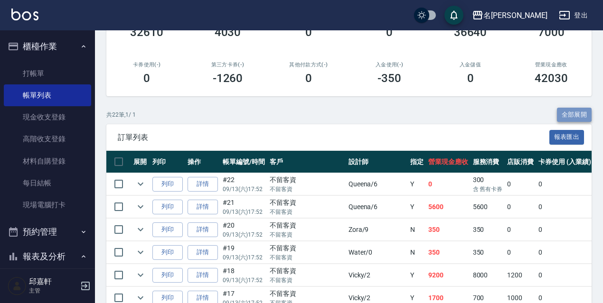
click at [573, 117] on button "全部展開" at bounding box center [574, 115] width 35 height 15
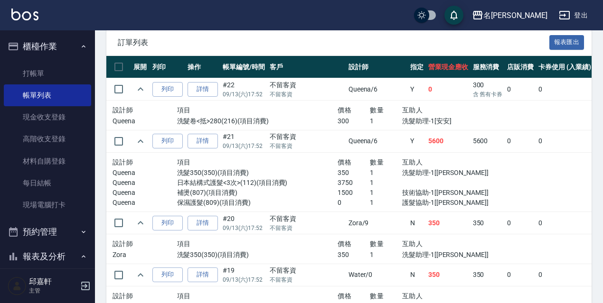
scroll to position [190, 0]
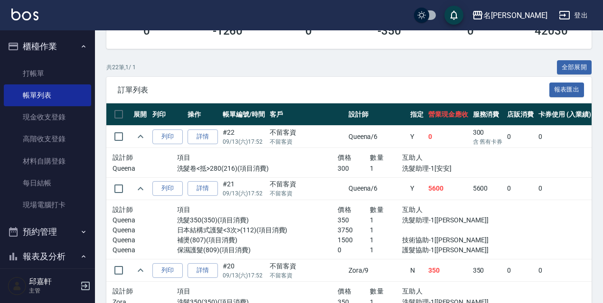
click at [560, 67] on button "全部展開" at bounding box center [574, 67] width 35 height 15
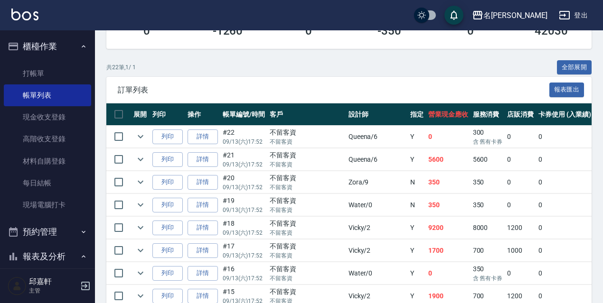
scroll to position [558, 0]
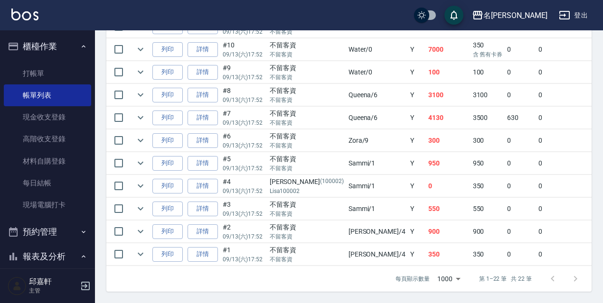
click at [504, 84] on td "0" at bounding box center [519, 95] width 31 height 22
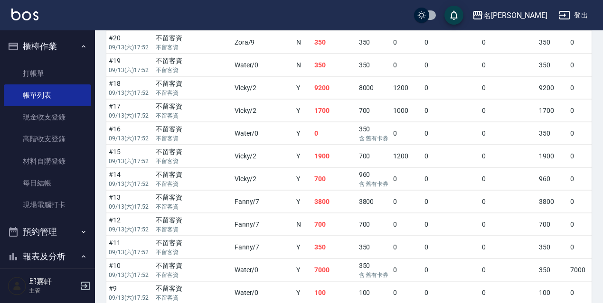
scroll to position [187, 0]
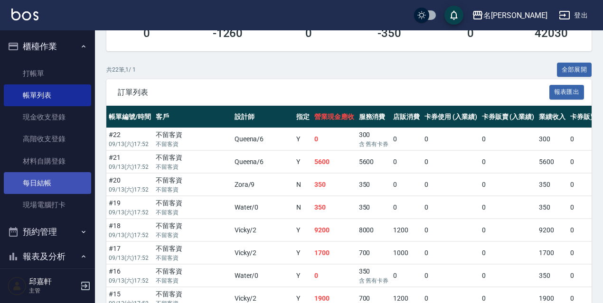
click at [54, 177] on link "每日結帳" at bounding box center [47, 183] width 87 height 22
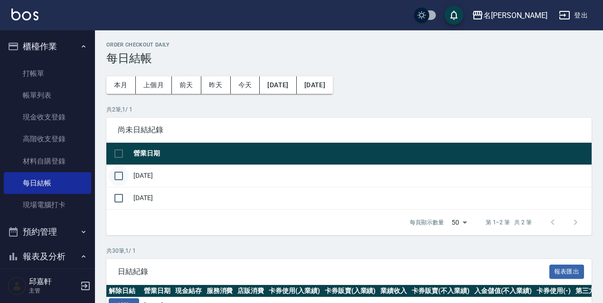
click at [122, 171] on input "checkbox" at bounding box center [119, 176] width 20 height 20
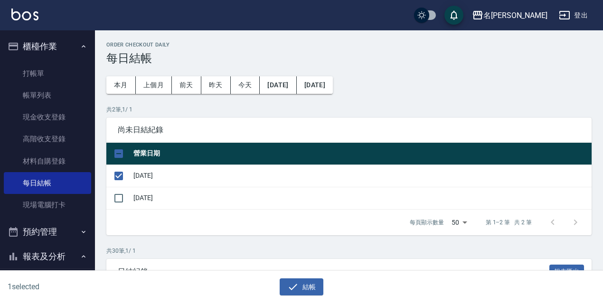
drag, startPoint x: 310, startPoint y: 285, endPoint x: 289, endPoint y: 233, distance: 55.3
click at [310, 285] on button "結帳" at bounding box center [301, 288] width 44 height 18
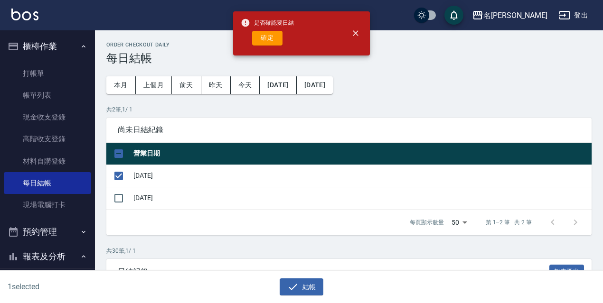
click at [265, 47] on div "是否確認要日結 確定" at bounding box center [267, 33] width 53 height 38
click at [259, 39] on button "確定" at bounding box center [267, 38] width 30 height 15
checkbox input "false"
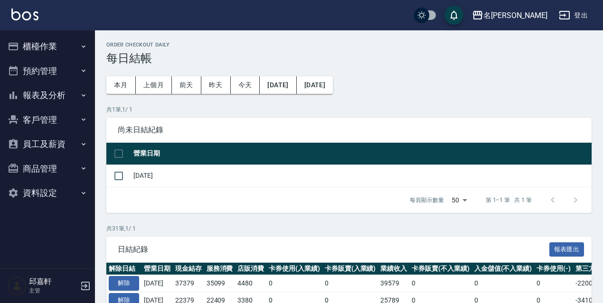
click at [74, 95] on button "報表及分析" at bounding box center [47, 95] width 87 height 25
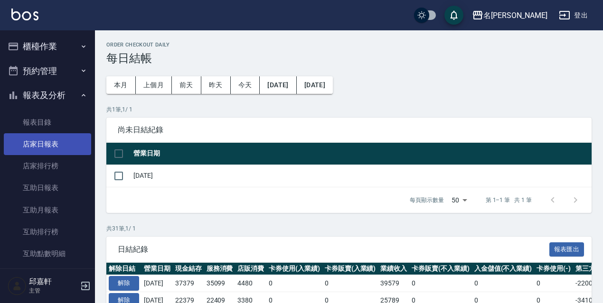
click at [75, 152] on link "店家日報表" at bounding box center [47, 144] width 87 height 22
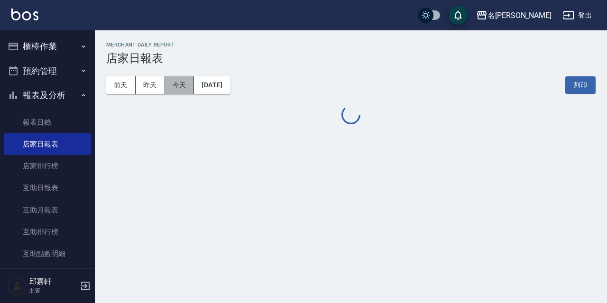
click at [181, 80] on button "今天" at bounding box center [179, 85] width 29 height 18
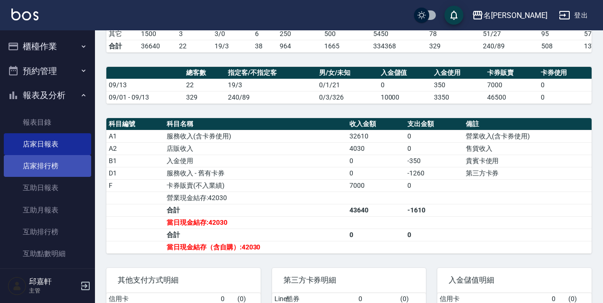
scroll to position [142, 0]
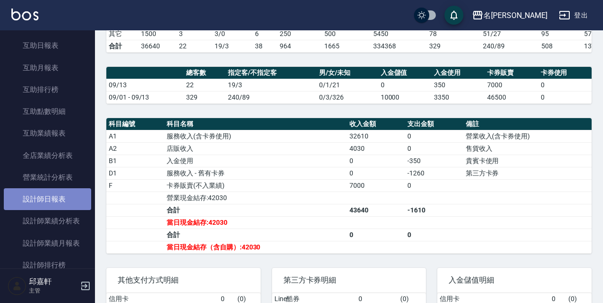
click at [55, 198] on link "設計師日報表" at bounding box center [47, 199] width 87 height 22
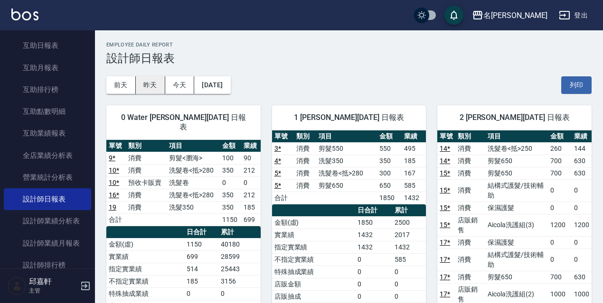
click at [155, 77] on button "昨天" at bounding box center [150, 85] width 29 height 18
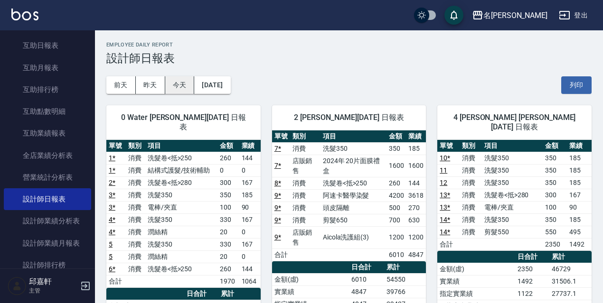
click at [189, 85] on button "今天" at bounding box center [179, 85] width 29 height 18
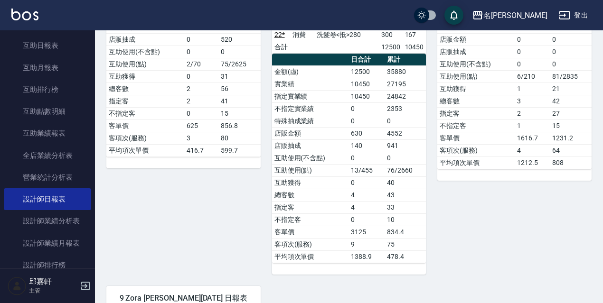
scroll to position [996, 0]
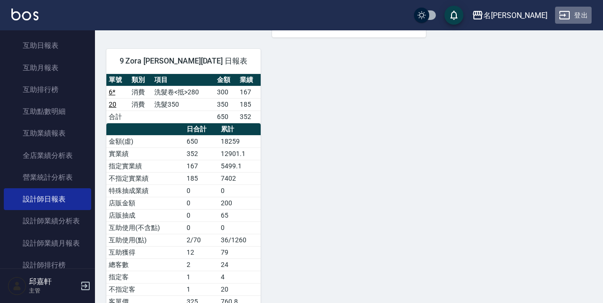
click at [583, 17] on button "登出" at bounding box center [573, 16] width 37 height 18
